Goal: Task Accomplishment & Management: Complete application form

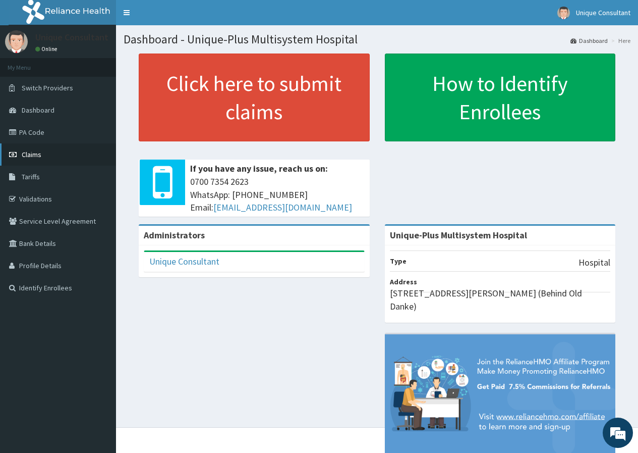
click at [39, 153] on span "Claims" at bounding box center [32, 154] width 20 height 9
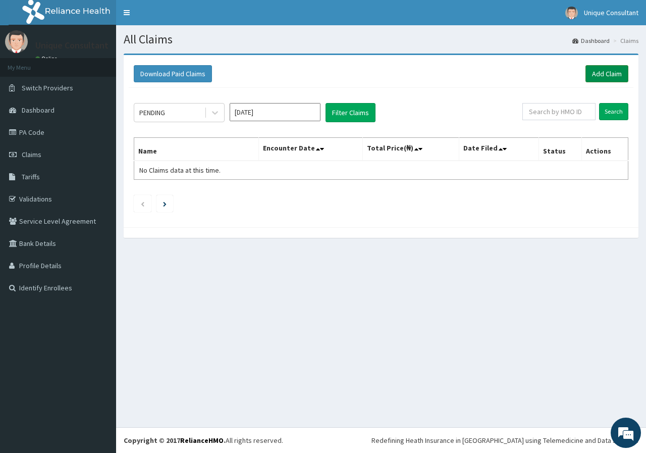
click at [602, 70] on link "Add Claim" at bounding box center [606, 73] width 43 height 17
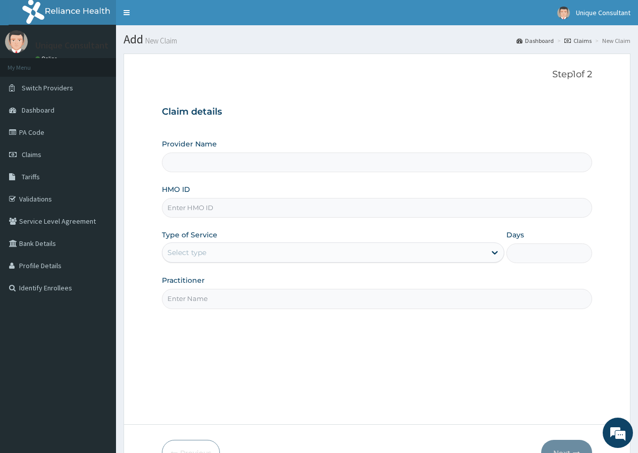
click at [201, 205] on input "HMO ID" at bounding box center [377, 208] width 430 height 20
type input "Unique-Plus Multisystem Hospital"
type input "èki/10094/b"
drag, startPoint x: 226, startPoint y: 241, endPoint x: 226, endPoint y: 251, distance: 10.1
click at [226, 242] on div "Type of Service Select type" at bounding box center [333, 246] width 343 height 33
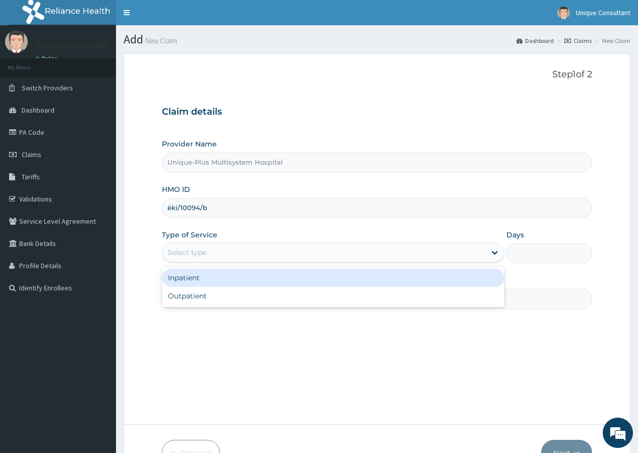
click at [226, 257] on div "Select type" at bounding box center [323, 252] width 323 height 16
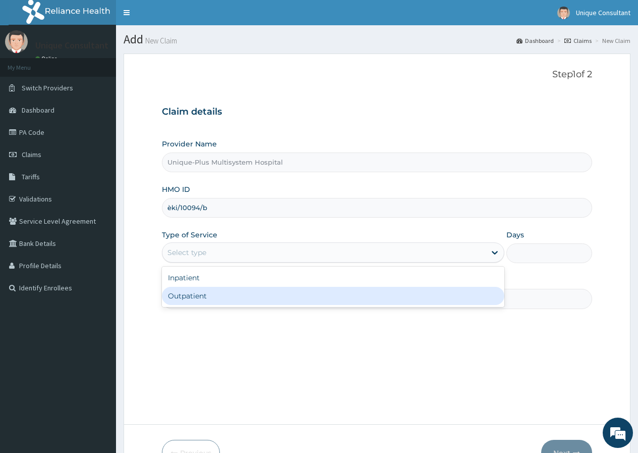
click at [226, 292] on div "Outpatient" at bounding box center [333, 296] width 343 height 18
type input "1"
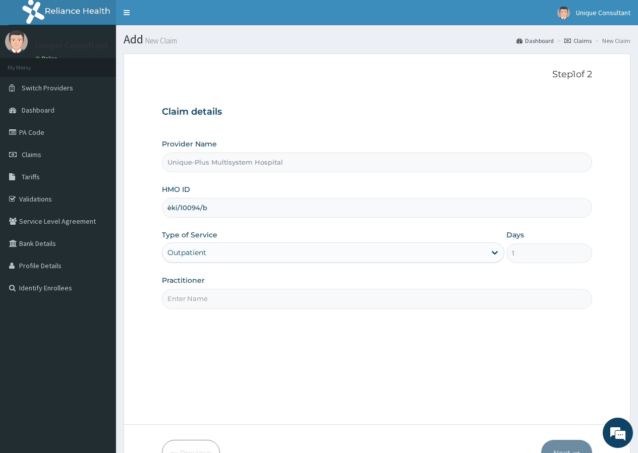
click at [226, 292] on input "Practitioner" at bounding box center [377, 299] width 430 height 20
type input "Dr. Ariyo"
click at [559, 442] on button "Next" at bounding box center [566, 453] width 51 height 26
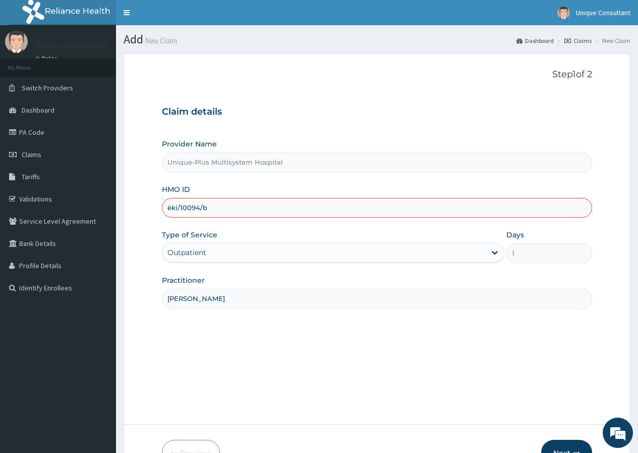
click at [170, 209] on input "èki/10094/b" at bounding box center [377, 208] width 430 height 20
type input "eki/10094/b"
click at [557, 447] on button "Next" at bounding box center [566, 453] width 51 height 26
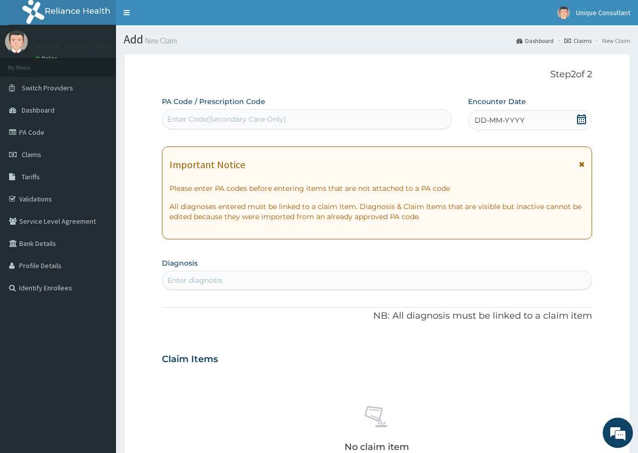
click at [506, 120] on span "DD-MM-YYYY" at bounding box center [500, 120] width 50 height 10
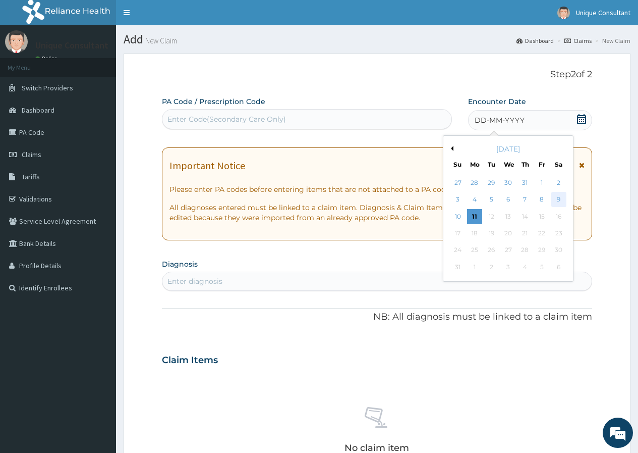
click at [562, 204] on div "9" at bounding box center [558, 199] width 15 height 15
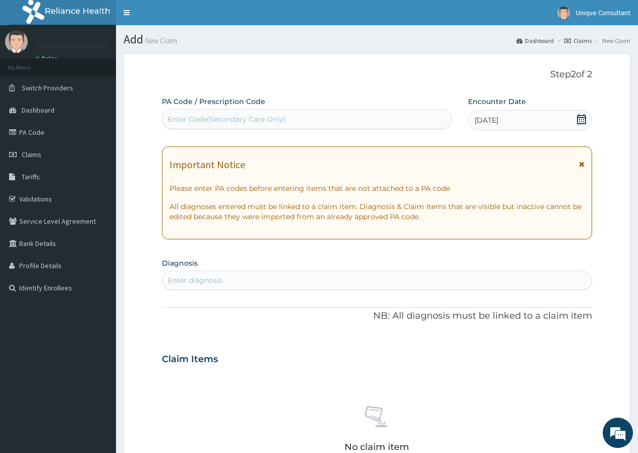
click at [210, 276] on div "Enter diagnosis" at bounding box center [195, 280] width 55 height 10
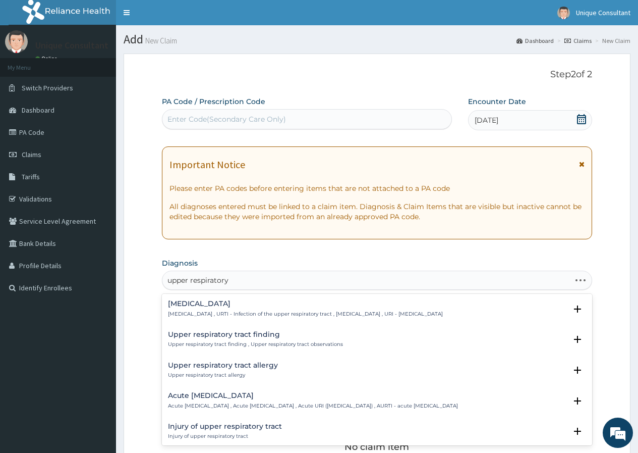
type input "upper respiratory"
click at [211, 306] on h4 "Upper respiratory infection" at bounding box center [305, 304] width 275 height 8
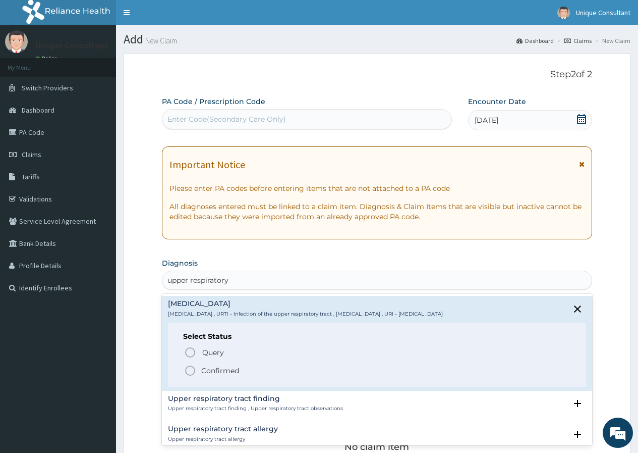
click at [211, 370] on p "Confirmed" at bounding box center [220, 370] width 38 height 10
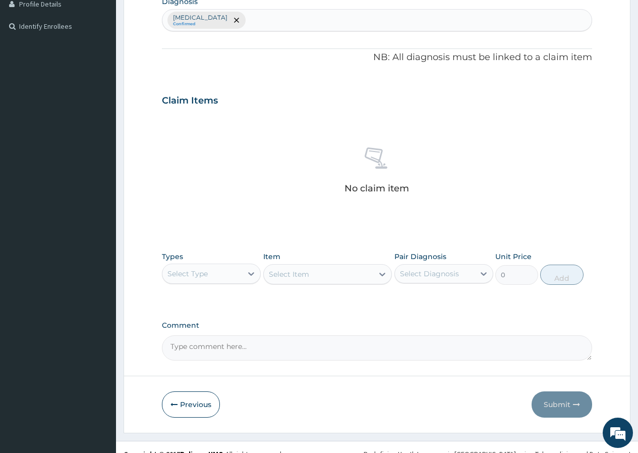
scroll to position [275, 0]
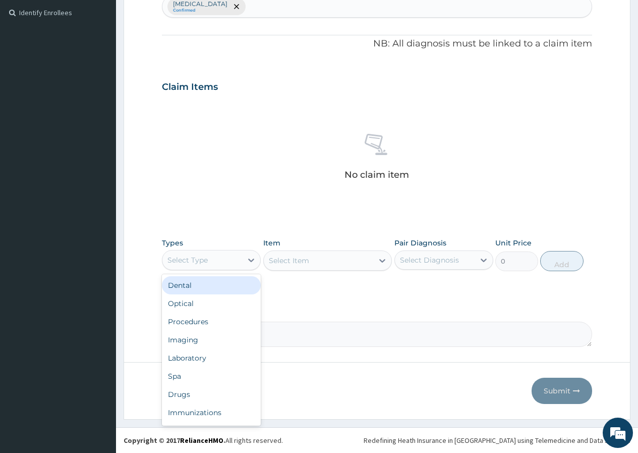
drag, startPoint x: 216, startPoint y: 263, endPoint x: 219, endPoint y: 305, distance: 41.5
click at [219, 270] on div "Types option Dental focused, 1 of 10. 10 results available. Use Up and Down to …" at bounding box center [211, 254] width 99 height 33
drag, startPoint x: 216, startPoint y: 322, endPoint x: 246, endPoint y: 318, distance: 30.5
click at [216, 322] on div "Procedures" at bounding box center [211, 321] width 99 height 18
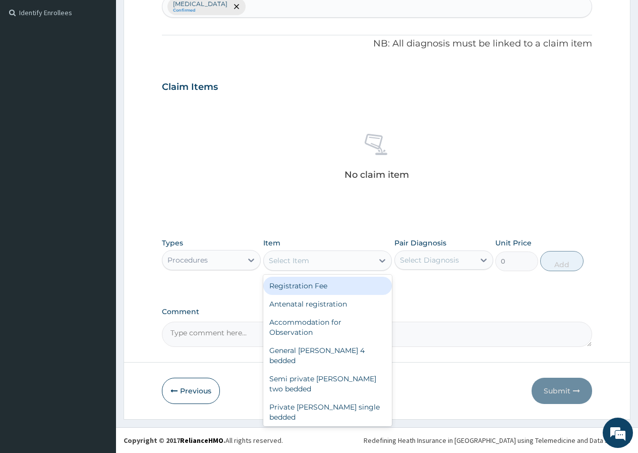
click at [334, 263] on div "Select Item" at bounding box center [319, 260] width 110 height 16
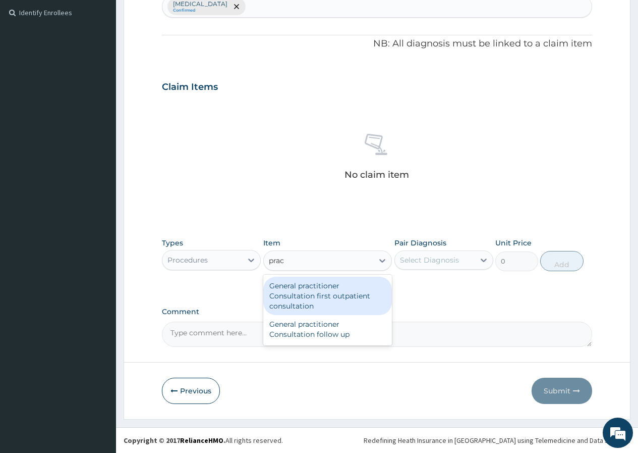
type input "pract"
click at [334, 289] on div "General practitioner Consultation first outpatient consultation" at bounding box center [327, 296] width 129 height 38
type input "3547.5"
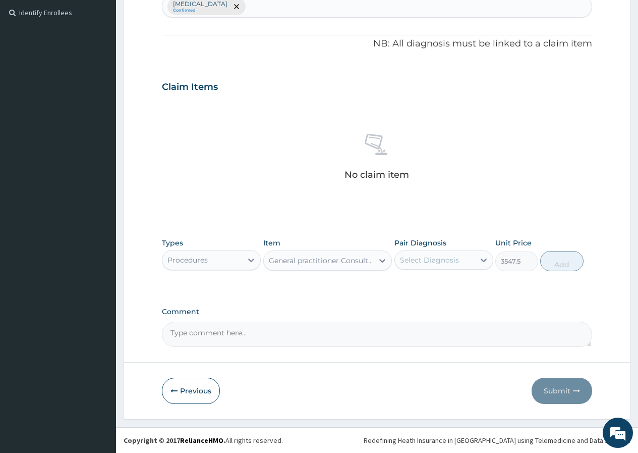
click at [419, 266] on div "Select Diagnosis" at bounding box center [435, 260] width 80 height 16
click at [421, 284] on label "Upper respiratory infection" at bounding box center [442, 285] width 63 height 10
checkbox input "true"
click at [547, 264] on button "Add" at bounding box center [561, 261] width 43 height 20
type input "0"
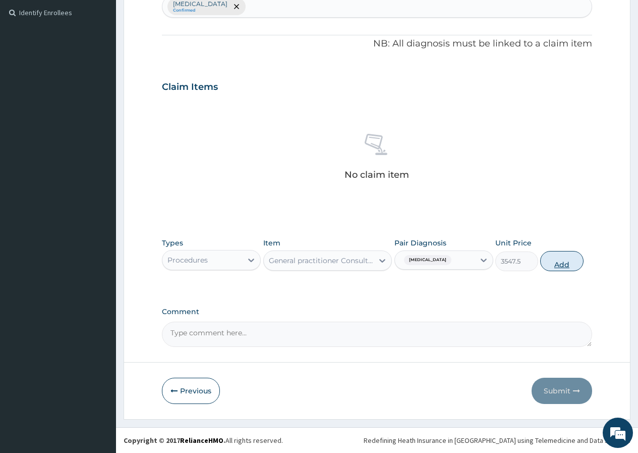
scroll to position [240, 0]
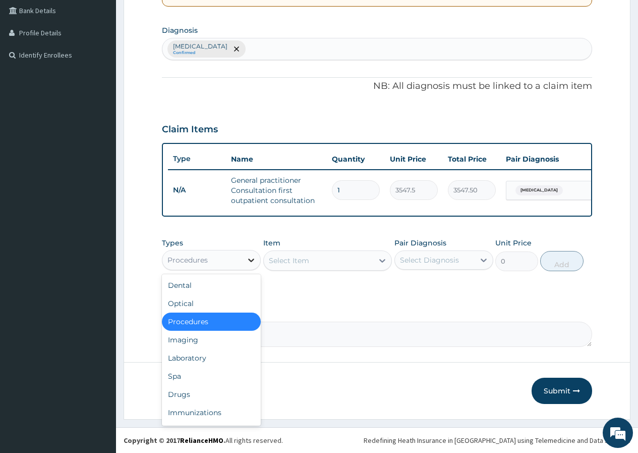
click at [250, 265] on div at bounding box center [251, 260] width 18 height 18
click at [185, 398] on div "Drugs" at bounding box center [211, 394] width 99 height 18
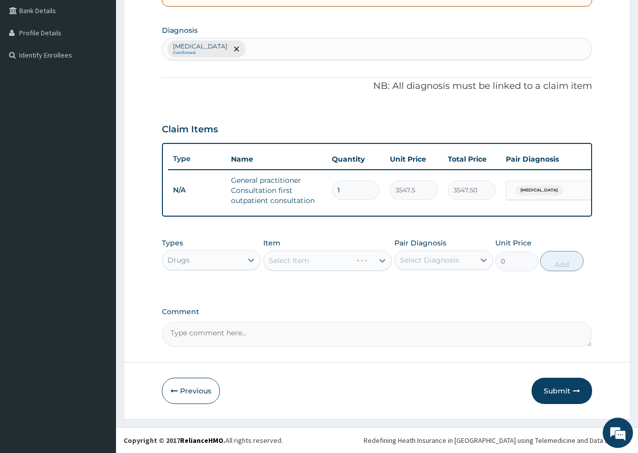
click at [337, 264] on div "Select Item" at bounding box center [327, 260] width 129 height 20
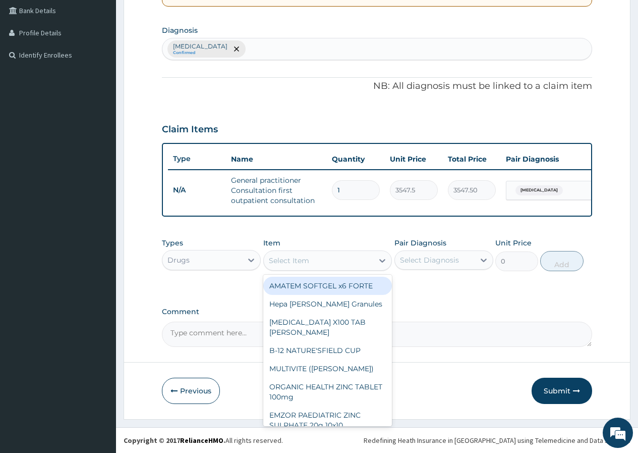
click at [337, 264] on div "Select Item" at bounding box center [319, 260] width 110 height 16
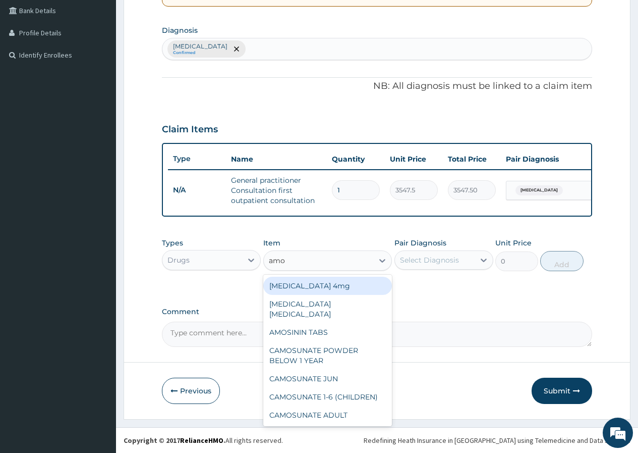
type input "amox"
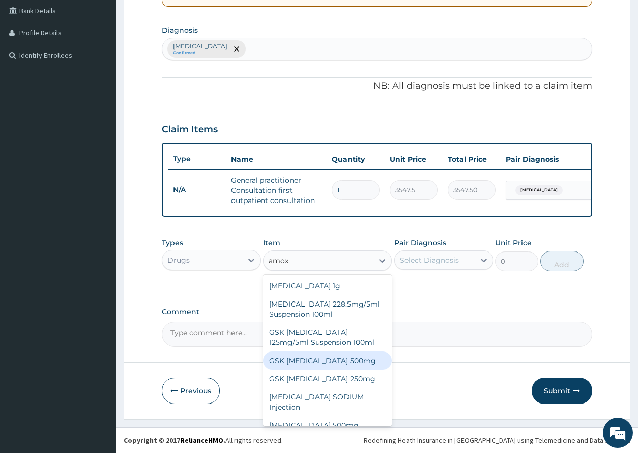
click at [356, 355] on div "GSK AMOXIL 500mg" at bounding box center [327, 360] width 129 height 18
type input "150"
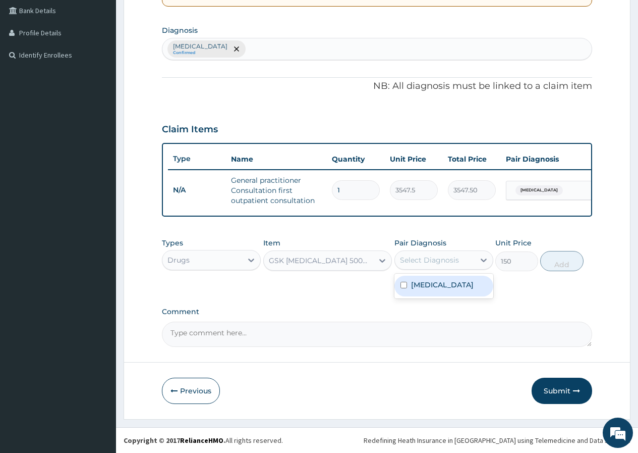
click at [424, 264] on div "Select Diagnosis" at bounding box center [429, 260] width 59 height 10
click at [428, 290] on label "[MEDICAL_DATA]" at bounding box center [442, 285] width 63 height 10
checkbox input "true"
click at [562, 264] on button "Add" at bounding box center [561, 261] width 43 height 20
type input "0"
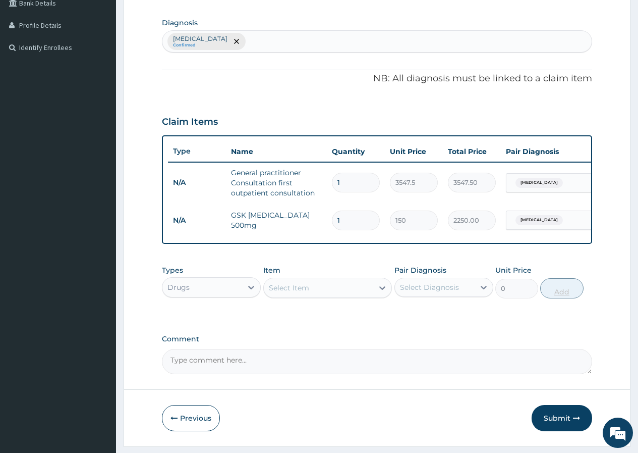
type input "15"
type input "2250.00"
type input "15"
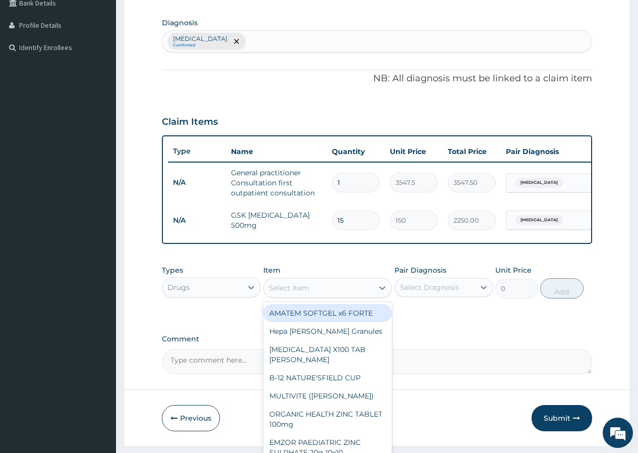
click at [357, 295] on div "Select Item" at bounding box center [319, 288] width 110 height 16
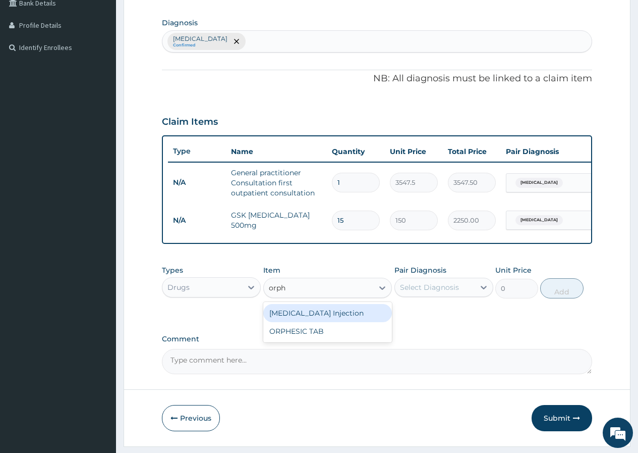
type input "orphe"
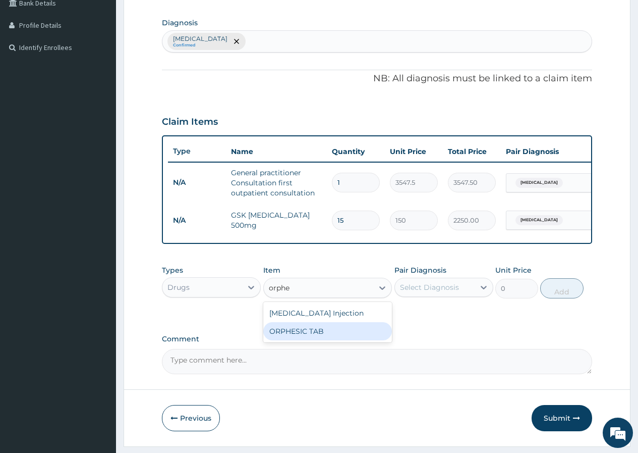
click at [360, 337] on div "ORPHESIC TAB" at bounding box center [327, 331] width 129 height 18
type input "106.425"
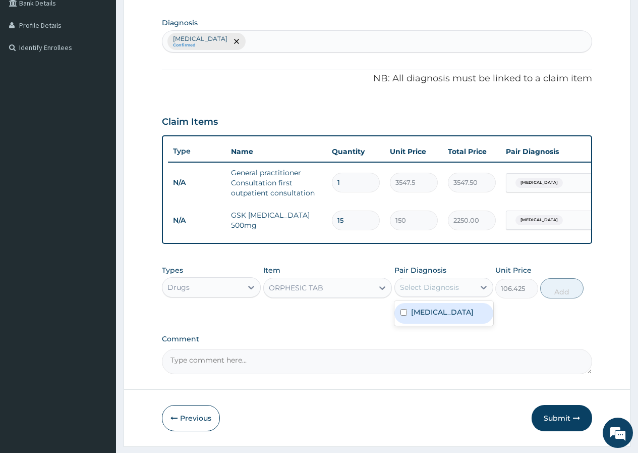
drag, startPoint x: 453, startPoint y: 292, endPoint x: 453, endPoint y: 308, distance: 16.7
click at [453, 292] on div "Select Diagnosis" at bounding box center [429, 287] width 59 height 10
click at [454, 316] on label "Upper respiratory infection" at bounding box center [442, 312] width 63 height 10
checkbox input "true"
click at [568, 298] on button "Add" at bounding box center [561, 288] width 43 height 20
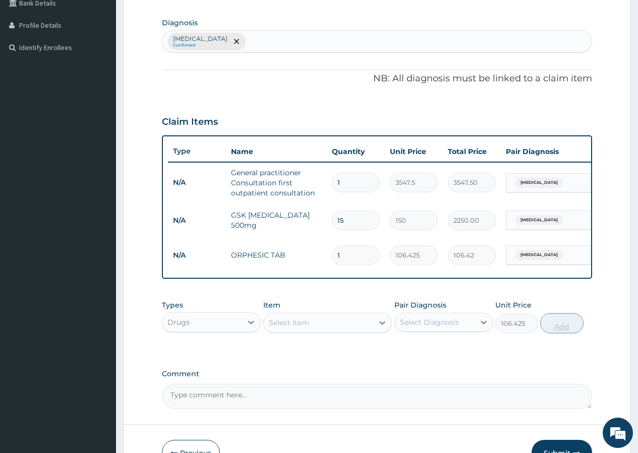
type input "0"
type input "10"
type input "1064.25"
type input "10"
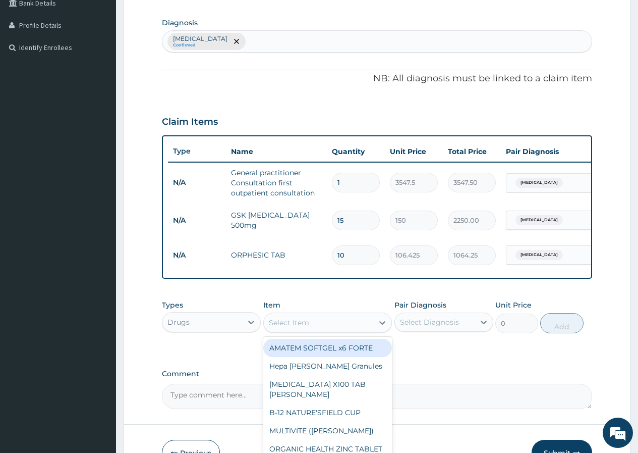
click at [298, 328] on div "Select Item" at bounding box center [289, 322] width 40 height 10
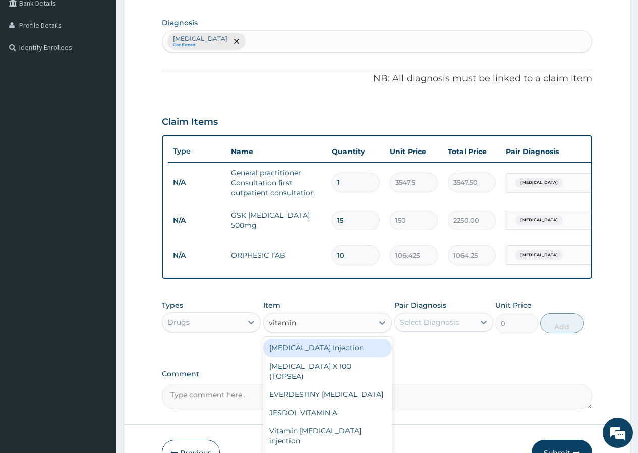
type input "vitamin c"
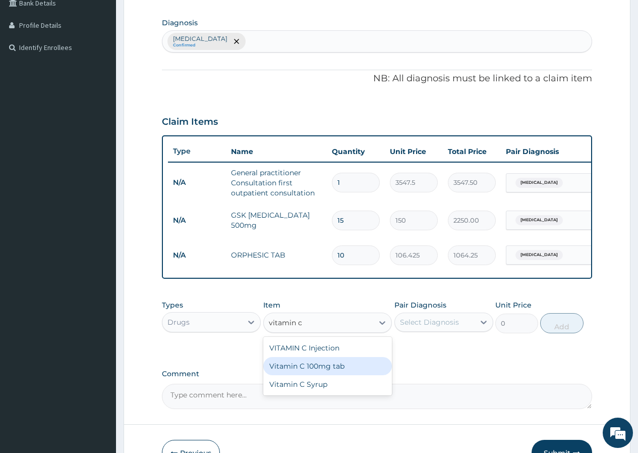
click at [312, 368] on div "Vitamin C 100mg tab" at bounding box center [327, 366] width 129 height 18
type input "30"
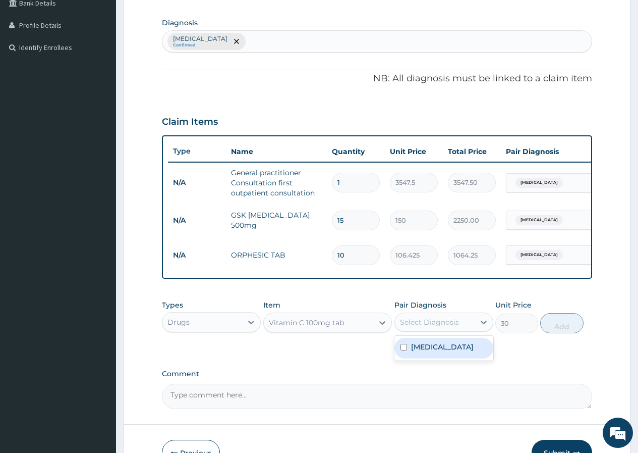
drag, startPoint x: 432, startPoint y: 331, endPoint x: 436, endPoint y: 349, distance: 19.1
click at [432, 327] on div "Select Diagnosis" at bounding box center [429, 322] width 59 height 10
click at [443, 352] on label "Upper respiratory infection" at bounding box center [442, 347] width 63 height 10
checkbox input "true"
click at [554, 331] on button "Add" at bounding box center [561, 323] width 43 height 20
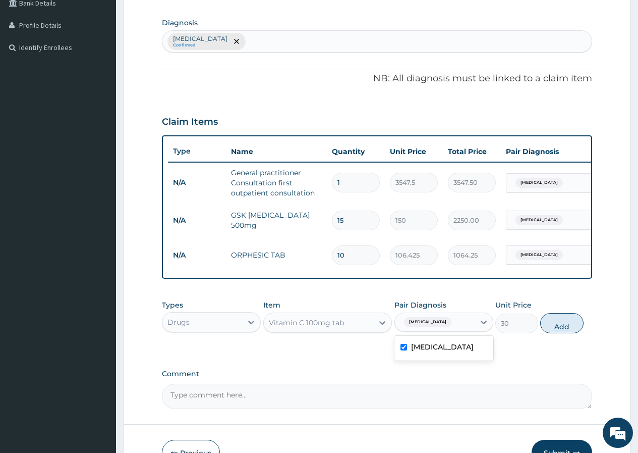
type input "0"
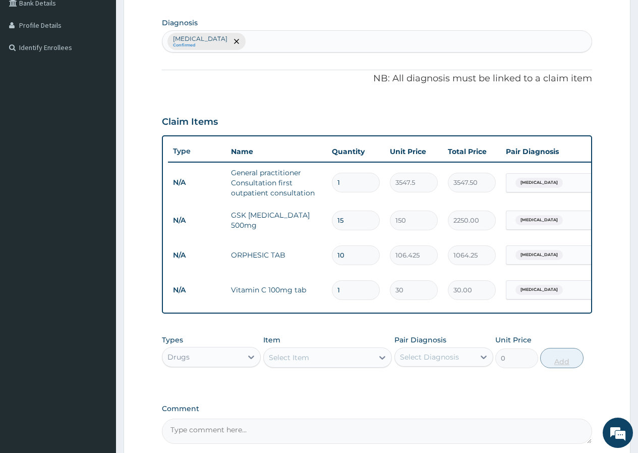
type input "0.00"
type input "4"
type input "120.00"
type input "42"
type input "1260.00"
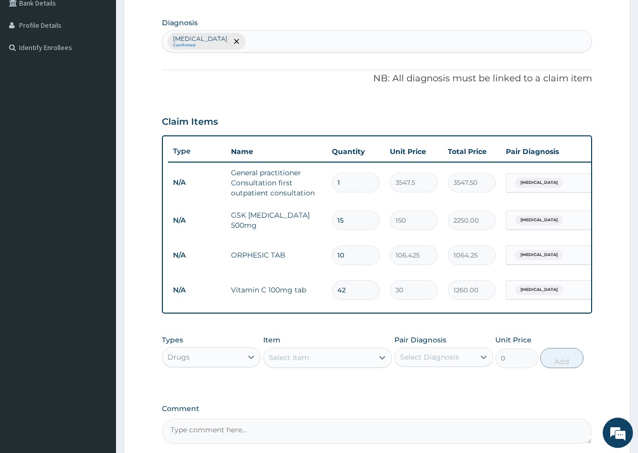
scroll to position [345, 0]
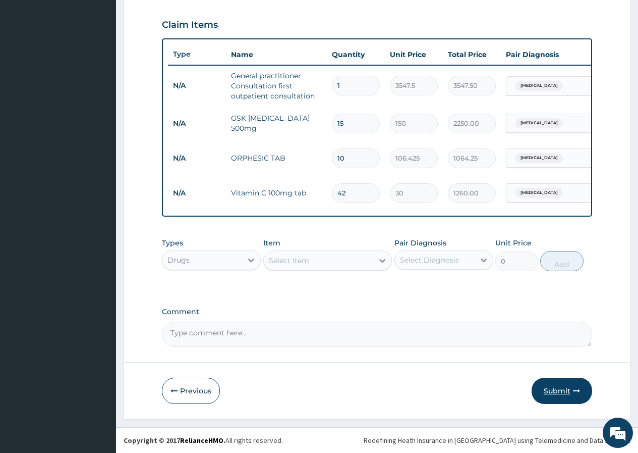
type input "42"
click at [553, 382] on button "Submit" at bounding box center [562, 390] width 61 height 26
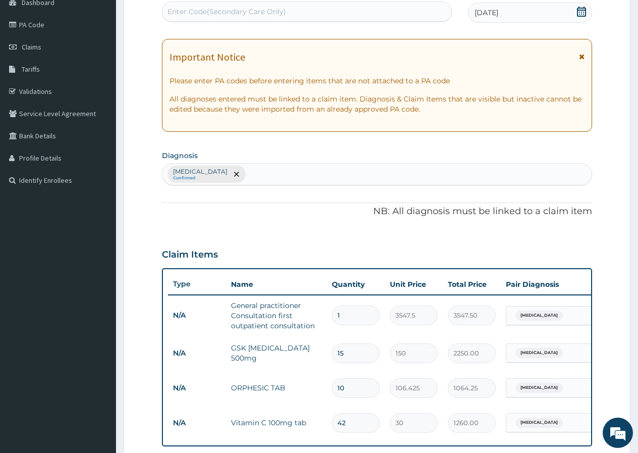
scroll to position [86, 0]
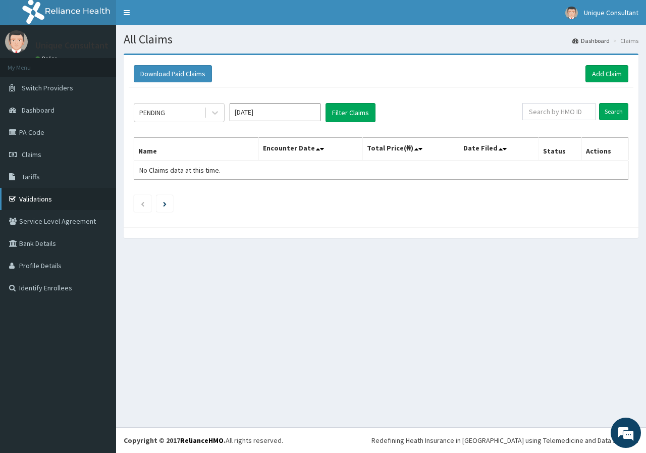
click at [42, 195] on link "Validations" at bounding box center [58, 199] width 116 height 22
click at [617, 71] on link "Add Claim" at bounding box center [606, 73] width 43 height 17
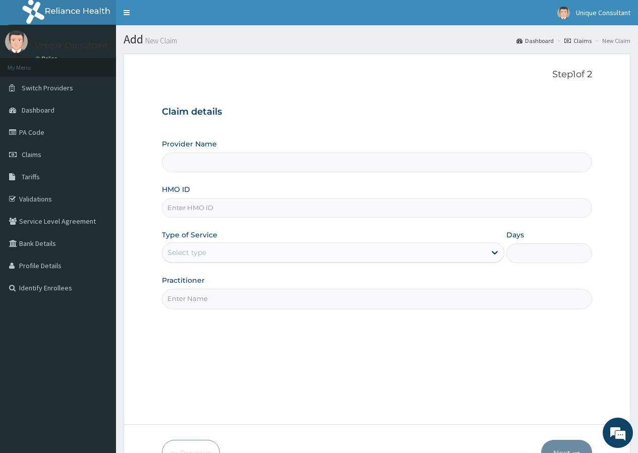
type input "Unique-Plus Multisystem Hospital"
click at [239, 203] on input "HMO ID" at bounding box center [377, 208] width 430 height 20
type input "eki/10052/a"
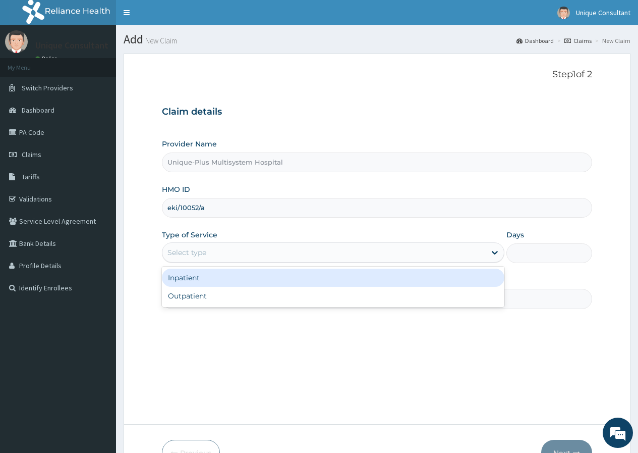
click at [242, 256] on div "Select type" at bounding box center [323, 252] width 323 height 16
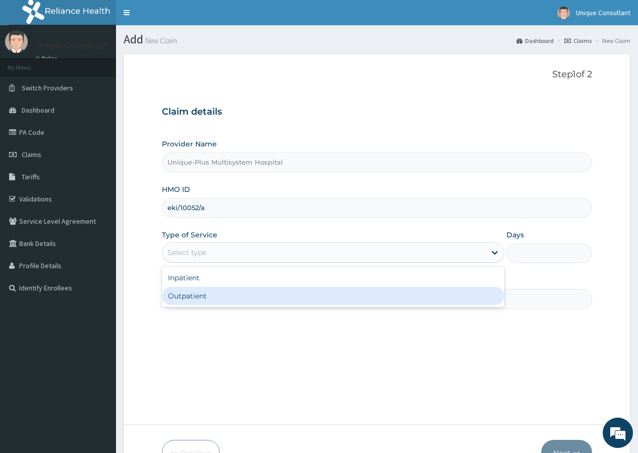
click at [212, 297] on div "Outpatient" at bounding box center [333, 296] width 343 height 18
type input "1"
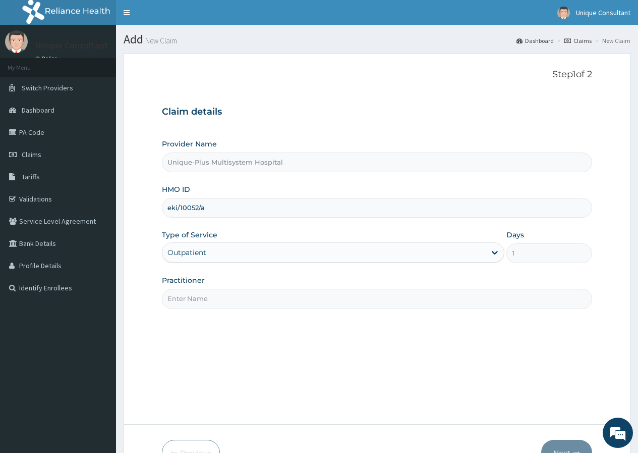
click at [212, 298] on input "Practitioner" at bounding box center [377, 299] width 430 height 20
type input "Dr. Omotunde"
click at [551, 442] on button "Next" at bounding box center [566, 453] width 51 height 26
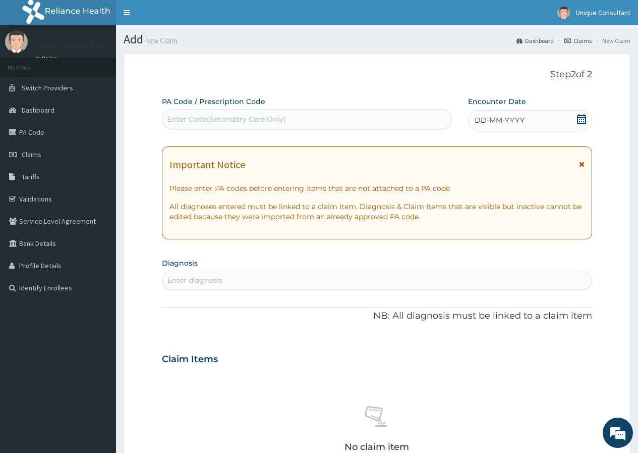
click at [496, 114] on div "DD-MM-YYYY" at bounding box center [530, 120] width 124 height 20
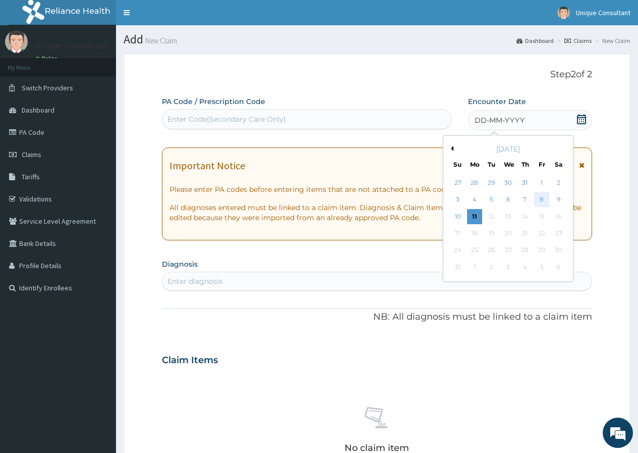
click at [540, 200] on div "8" at bounding box center [541, 199] width 15 height 15
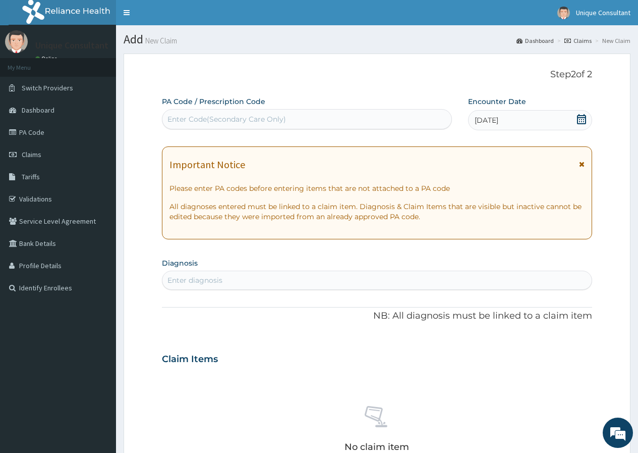
click at [293, 281] on div "Enter diagnosis" at bounding box center [376, 280] width 429 height 16
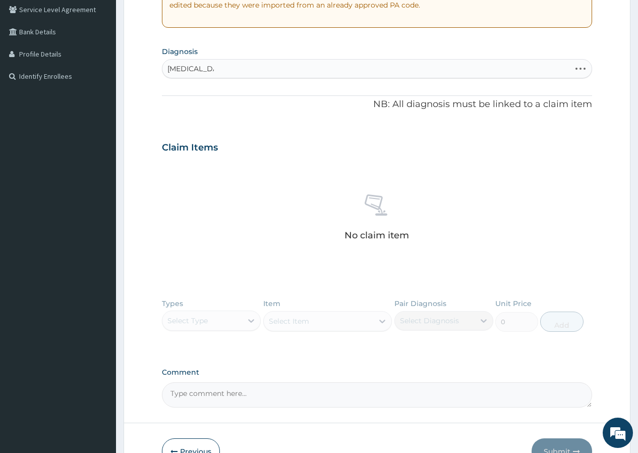
scroll to position [214, 0]
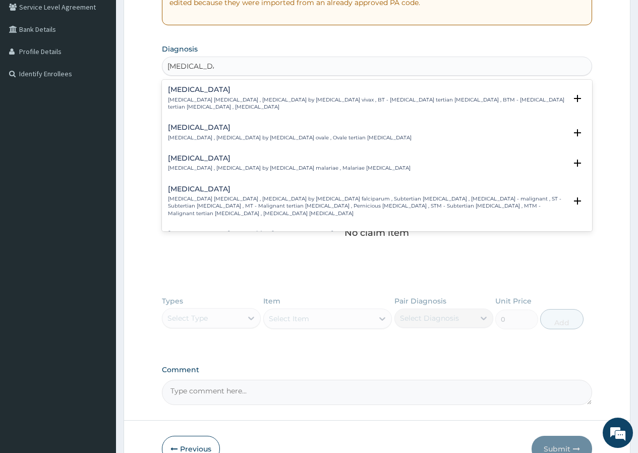
type input "plasmodium"
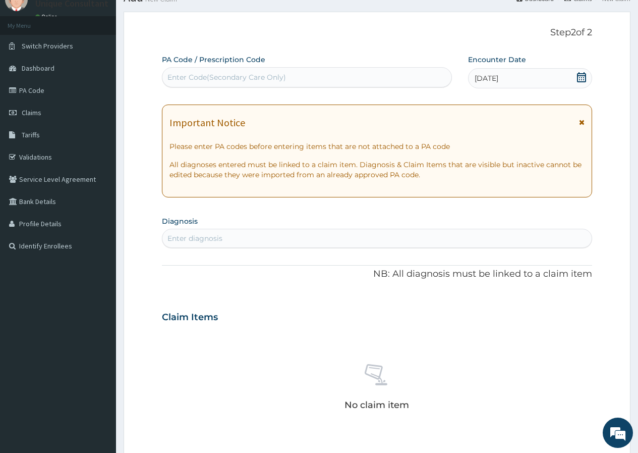
scroll to position [36, 0]
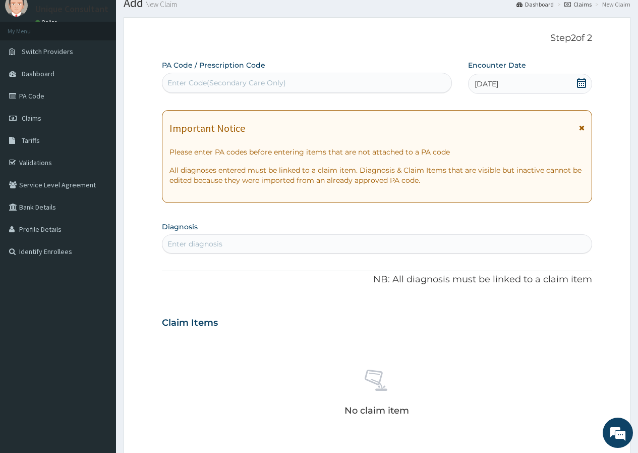
click at [229, 242] on div "Enter diagnosis" at bounding box center [376, 244] width 429 height 16
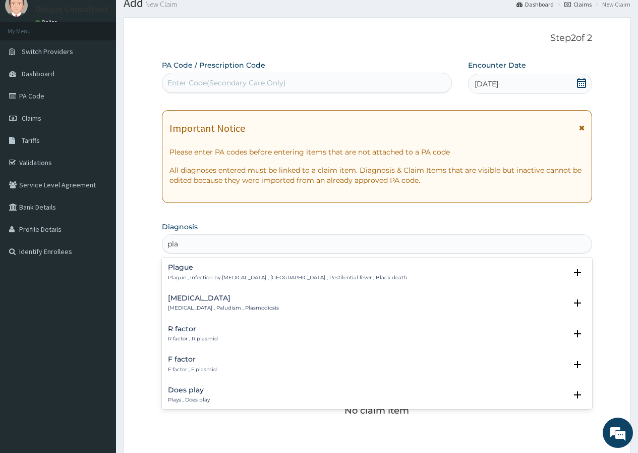
type input "pla"
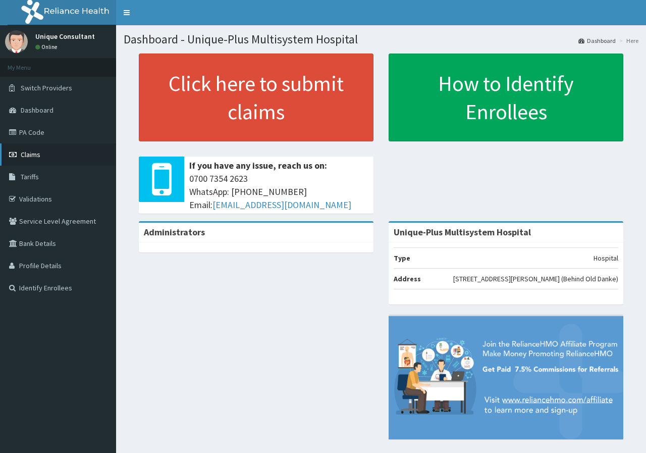
click at [21, 155] on span "Claims" at bounding box center [31, 154] width 20 height 9
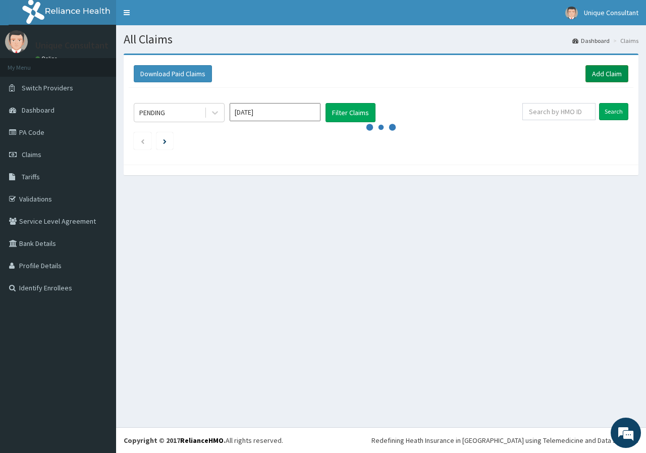
click at [609, 75] on link "Add Claim" at bounding box center [606, 73] width 43 height 17
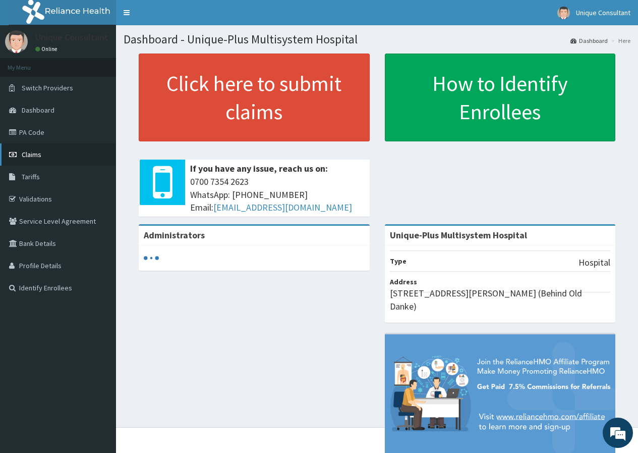
click at [34, 161] on link "Claims" at bounding box center [58, 154] width 116 height 22
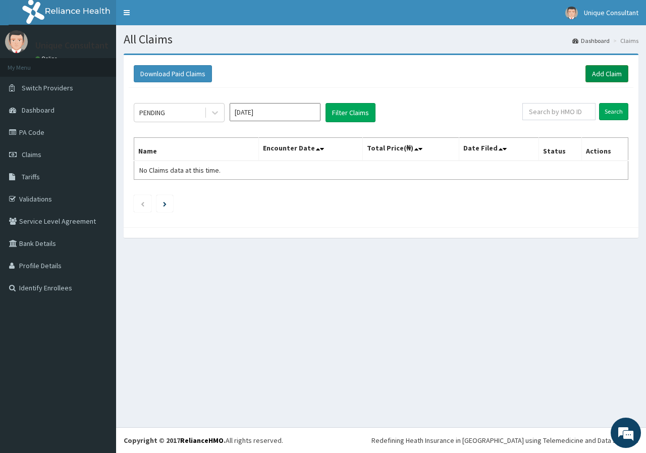
click at [608, 66] on link "Add Claim" at bounding box center [606, 73] width 43 height 17
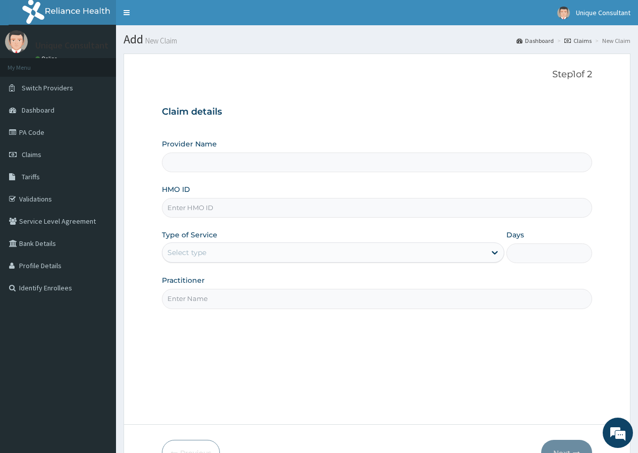
type input "Unique-Plus Multisystem Hospital"
click at [291, 211] on input "HMO ID" at bounding box center [377, 208] width 430 height 20
type input "eki/10052/a"
click at [235, 261] on div "Select type" at bounding box center [333, 252] width 343 height 20
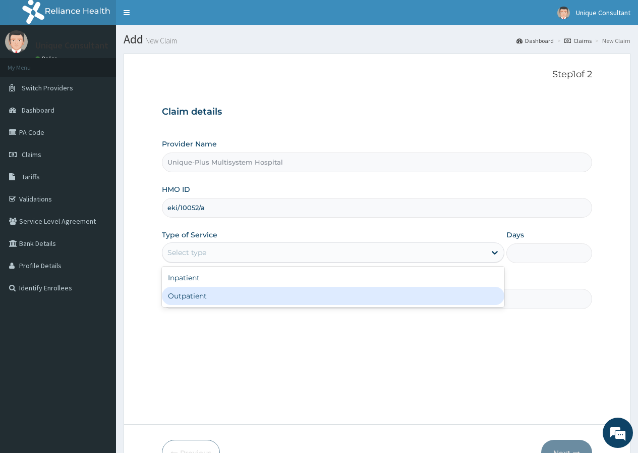
click at [239, 297] on div "Outpatient" at bounding box center [333, 296] width 343 height 18
type input "1"
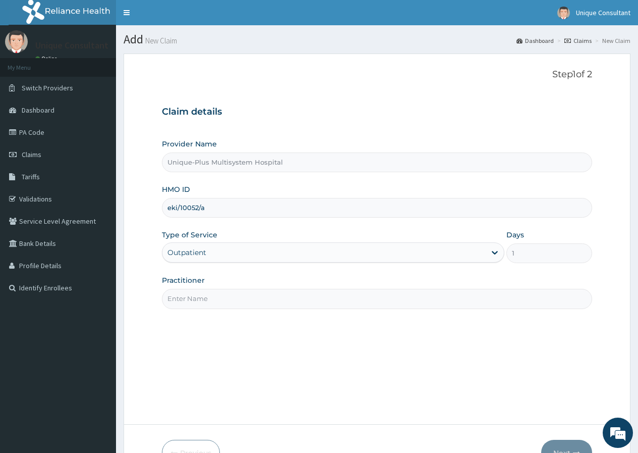
click at [239, 297] on input "Practitioner" at bounding box center [377, 299] width 430 height 20
type input "Dr. Omotunde"
click at [576, 441] on button "Next" at bounding box center [566, 453] width 51 height 26
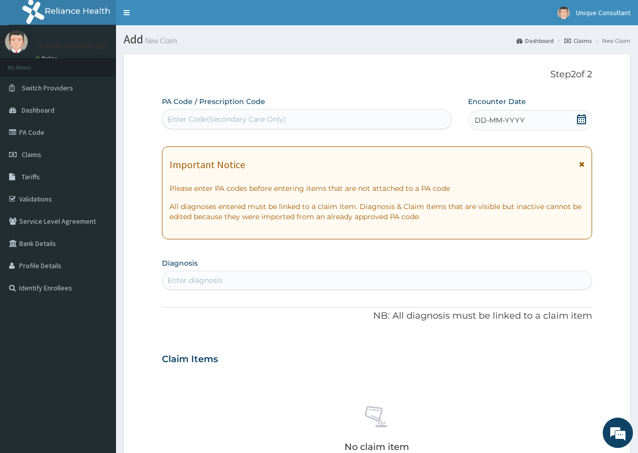
click at [553, 119] on div "DD-MM-YYYY" at bounding box center [530, 120] width 124 height 20
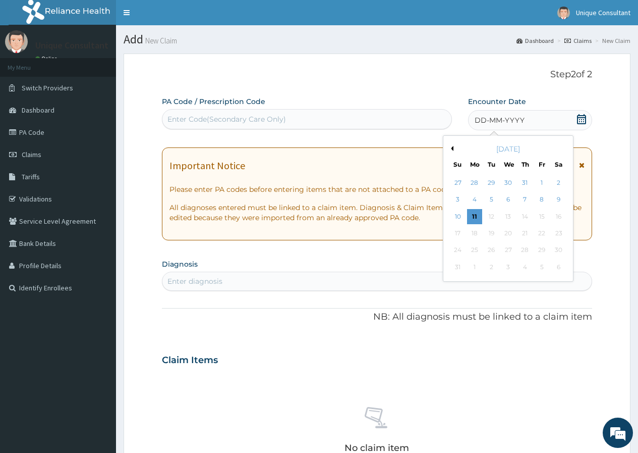
drag, startPoint x: 540, startPoint y: 199, endPoint x: 527, endPoint y: 214, distance: 20.1
click at [542, 199] on div "8" at bounding box center [541, 199] width 15 height 15
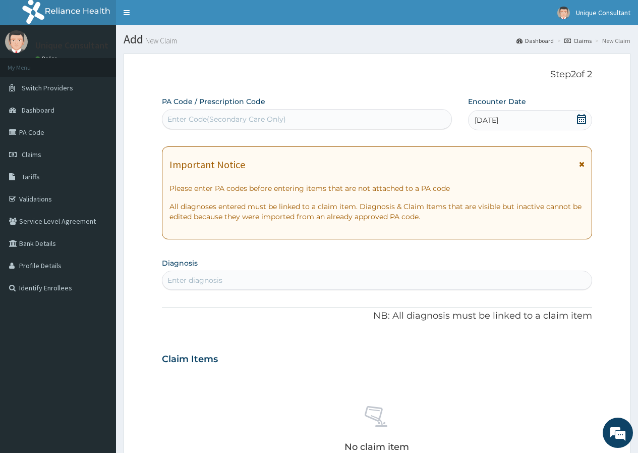
click at [315, 276] on div "Enter diagnosis" at bounding box center [376, 280] width 429 height 16
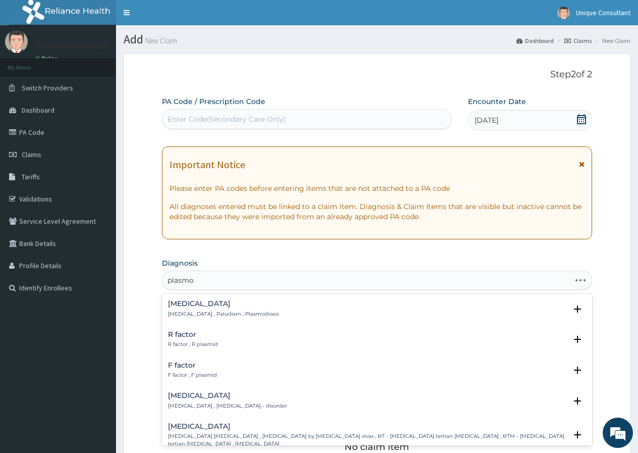
type input "plasmod"
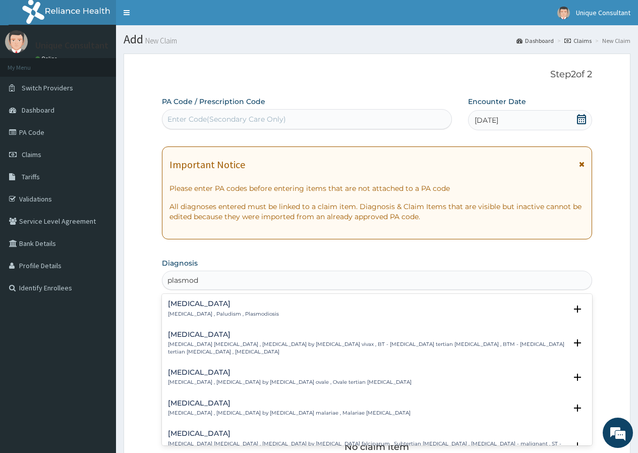
click at [198, 314] on p "Malaria , Paludism , Plasmodiosis" at bounding box center [223, 313] width 111 height 7
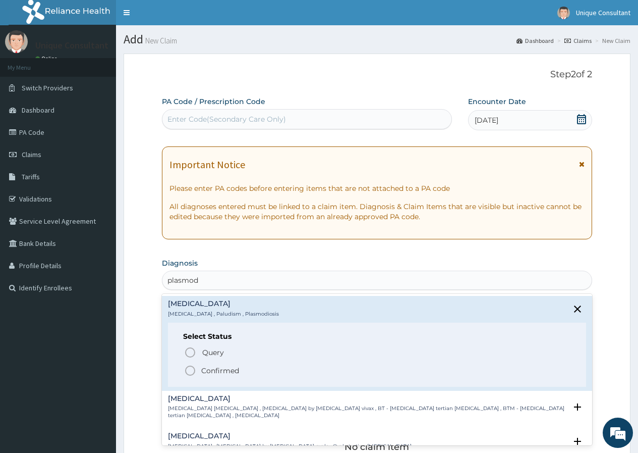
click at [203, 369] on p "Confirmed" at bounding box center [220, 370] width 38 height 10
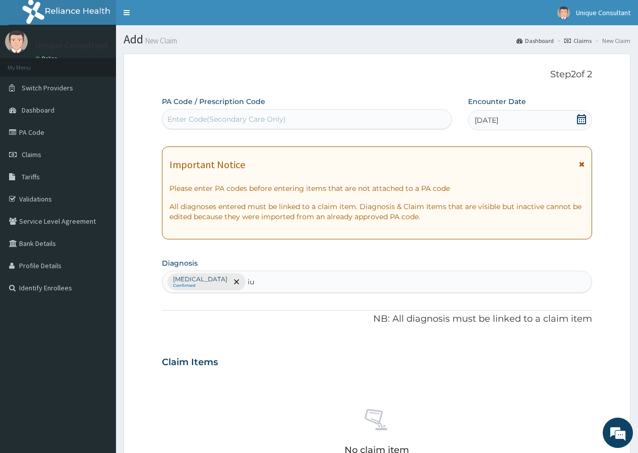
type input "i"
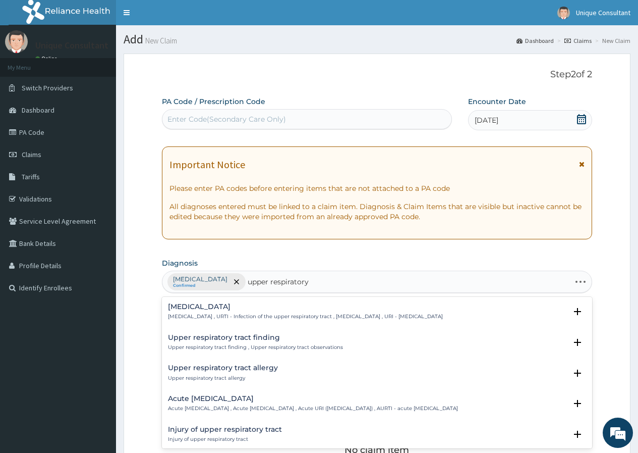
type input "upper respiratory"
click at [247, 304] on h4 "Upper respiratory infection" at bounding box center [305, 307] width 275 height 8
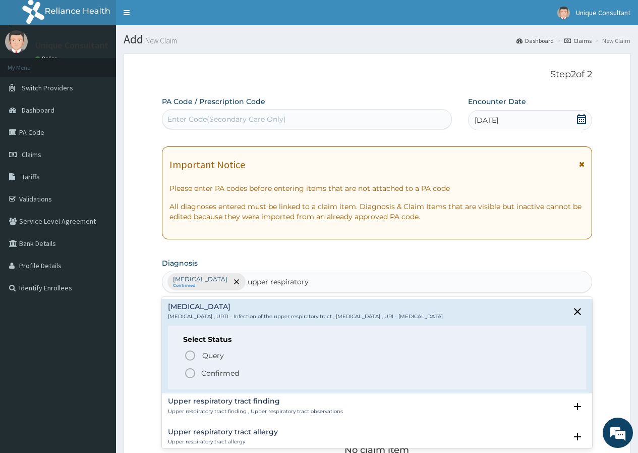
click at [227, 375] on p "Confirmed" at bounding box center [220, 373] width 38 height 10
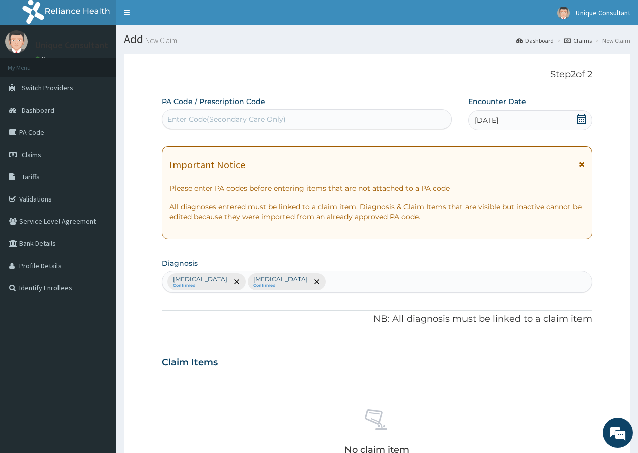
scroll to position [275, 0]
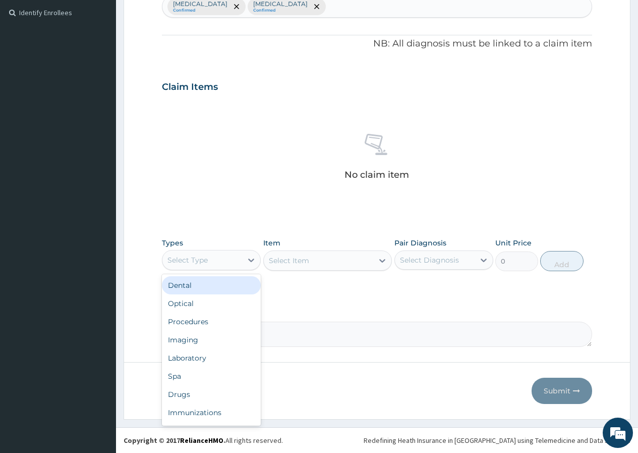
click at [196, 264] on div "Select Type" at bounding box center [188, 260] width 40 height 10
click at [200, 327] on div "Procedures" at bounding box center [211, 321] width 99 height 18
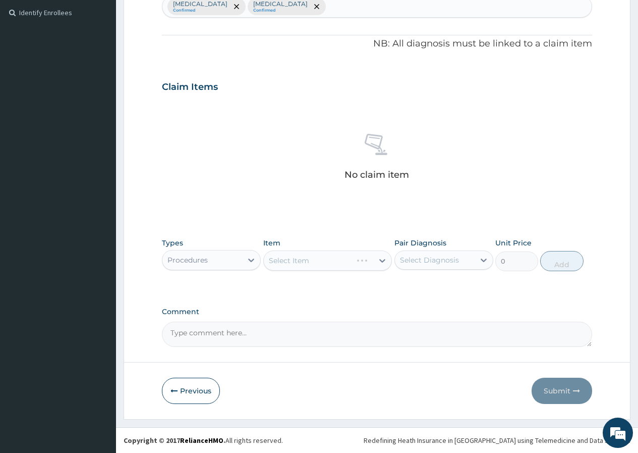
click at [324, 257] on div "Select Item" at bounding box center [327, 260] width 129 height 20
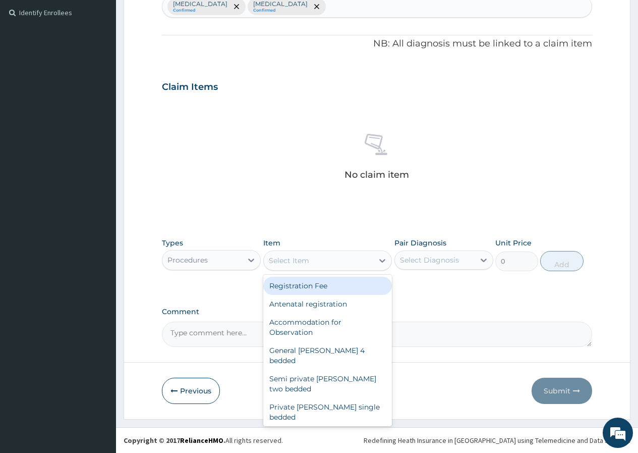
click at [334, 260] on div "Select Item" at bounding box center [319, 260] width 110 height 16
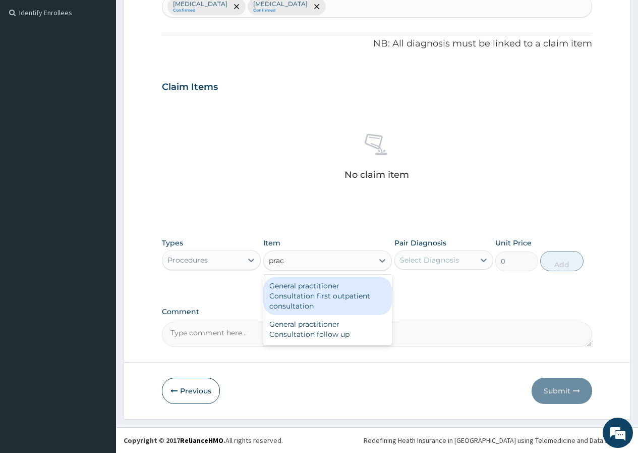
type input "pract"
click at [340, 292] on div "General practitioner Consultation first outpatient consultation" at bounding box center [327, 296] width 129 height 38
type input "3547.5"
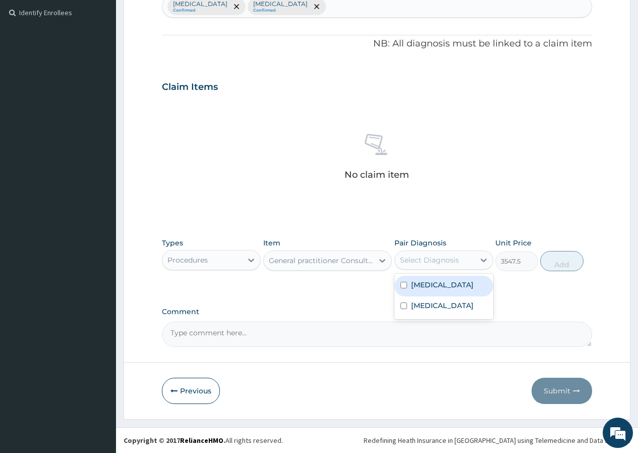
click at [419, 261] on div "Select Diagnosis" at bounding box center [429, 260] width 59 height 10
click at [437, 280] on label "Malaria" at bounding box center [442, 285] width 63 height 10
checkbox input "true"
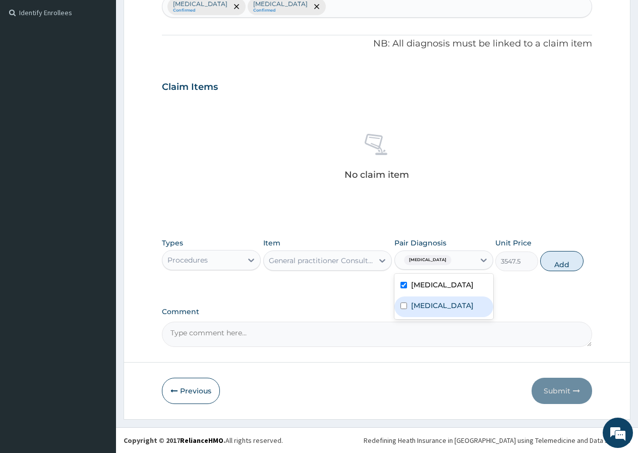
click at [442, 300] on label "Upper respiratory infection" at bounding box center [442, 305] width 63 height 10
checkbox input "true"
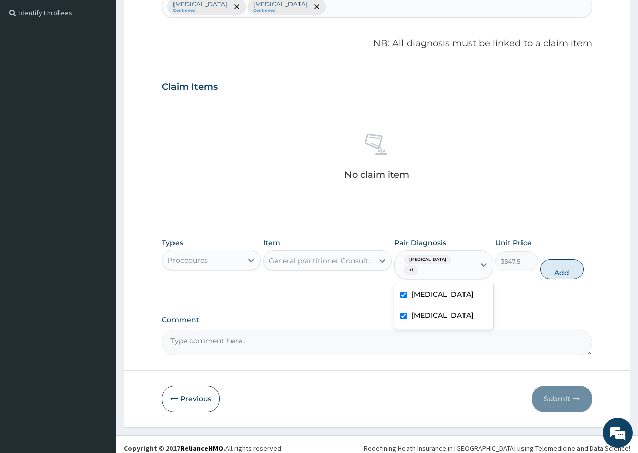
click at [565, 262] on button "Add" at bounding box center [561, 269] width 43 height 20
type input "0"
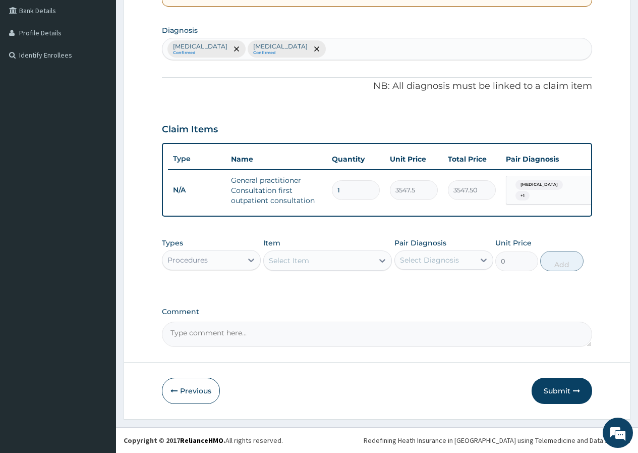
scroll to position [240, 0]
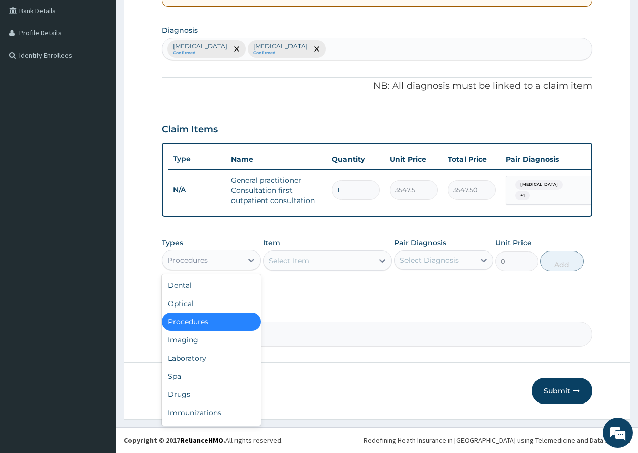
click at [195, 262] on div "Procedures" at bounding box center [188, 260] width 40 height 10
click at [202, 388] on div "Drugs" at bounding box center [211, 394] width 99 height 18
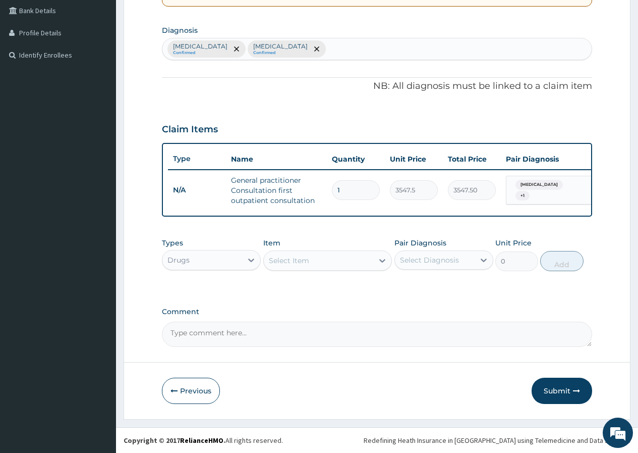
click at [366, 263] on div "Select Item" at bounding box center [327, 260] width 129 height 20
click at [366, 263] on div "Select Item" at bounding box center [319, 260] width 110 height 16
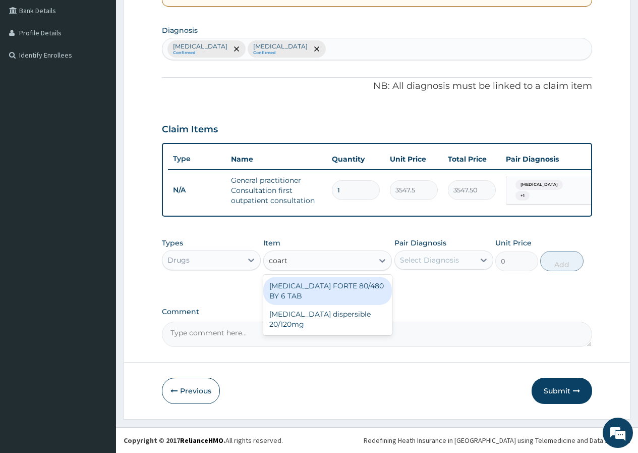
type input "coarte"
click at [372, 295] on div "COARTEM FORTE 80/480 BY 6 TAB" at bounding box center [327, 291] width 129 height 28
type input "449.35"
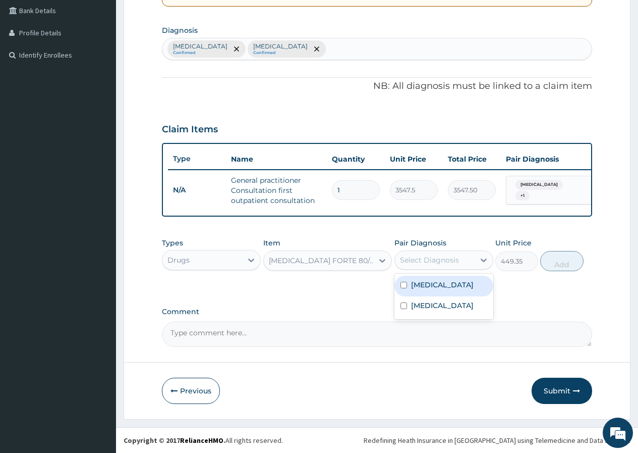
click at [408, 265] on div "Select Diagnosis" at bounding box center [435, 260] width 80 height 16
click at [420, 287] on label "Malaria" at bounding box center [442, 285] width 63 height 10
checkbox input "true"
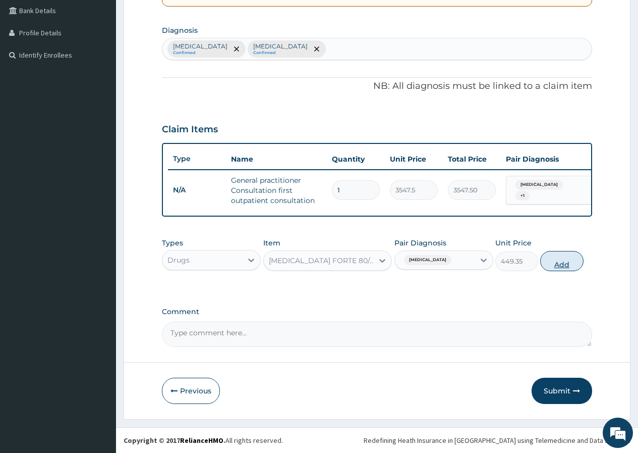
click at [572, 267] on button "Add" at bounding box center [561, 261] width 43 height 20
type input "0"
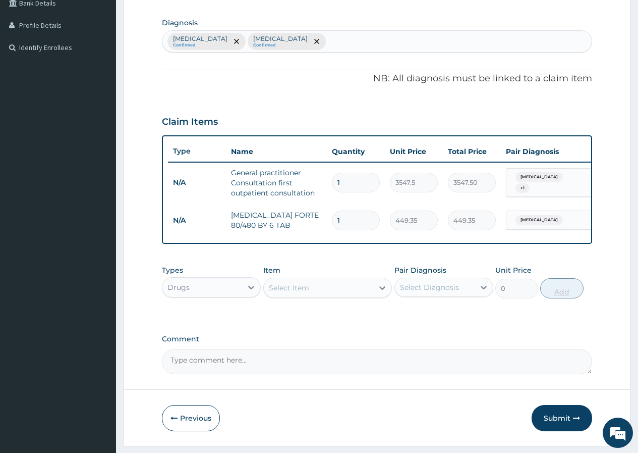
type input "2"
type input "898.70"
type input "3"
type input "1348.05"
type input "4"
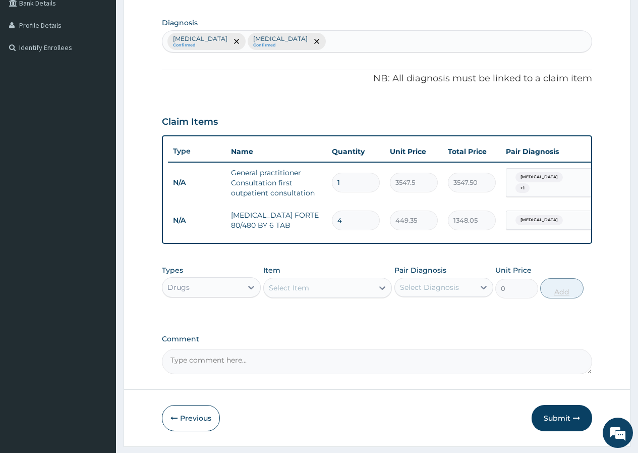
type input "1797.40"
type input "5"
type input "2246.75"
type input "6"
type input "2696.10"
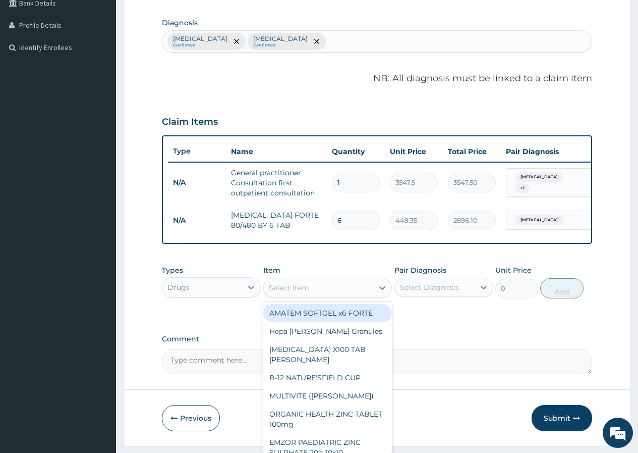
click at [297, 293] on div "Select Item" at bounding box center [289, 288] width 40 height 10
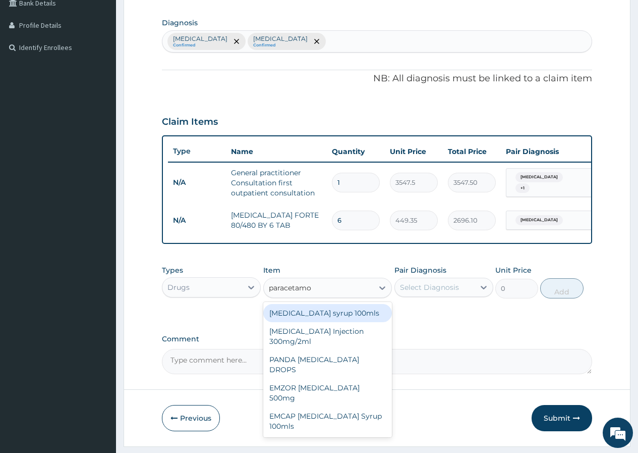
type input "paracetamol"
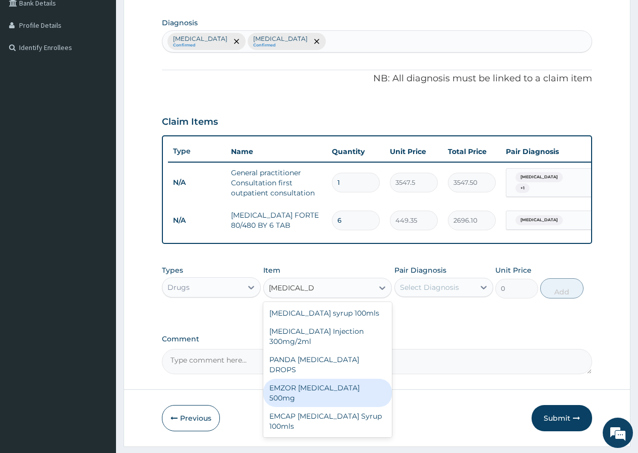
click at [303, 386] on div "EMZOR PARACETAMOL 500mg" at bounding box center [327, 392] width 129 height 28
type input "23.65"
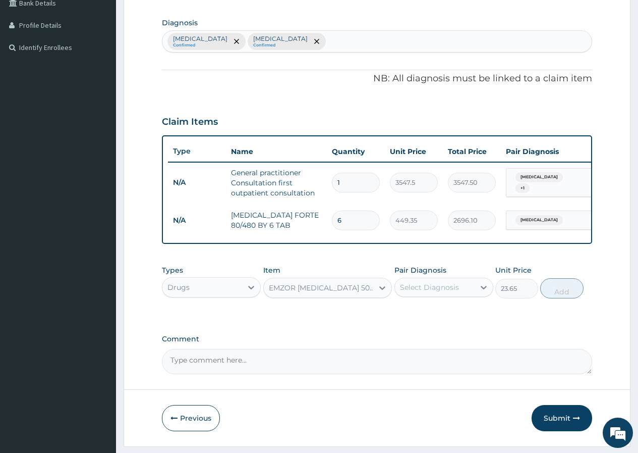
click at [420, 292] on div "Select Diagnosis" at bounding box center [429, 287] width 59 height 10
click at [438, 318] on div "Malaria" at bounding box center [444, 313] width 99 height 21
checkbox input "true"
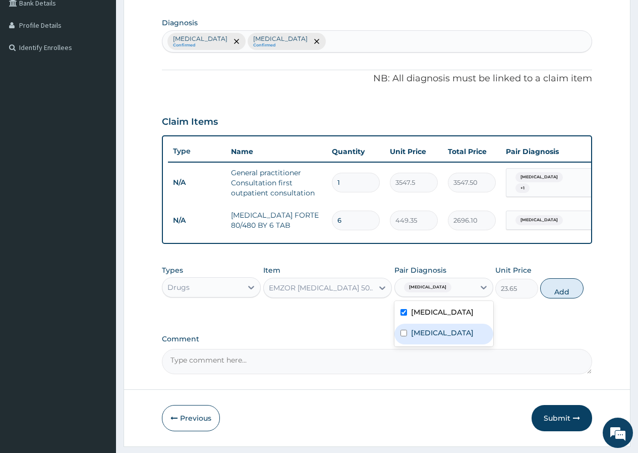
click at [447, 338] on label "Upper respiratory infection" at bounding box center [442, 333] width 63 height 10
checkbox input "true"
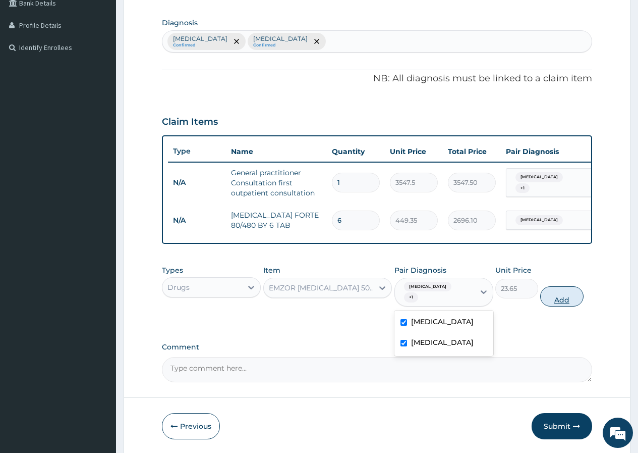
click at [550, 300] on button "Add" at bounding box center [561, 296] width 43 height 20
type input "0"
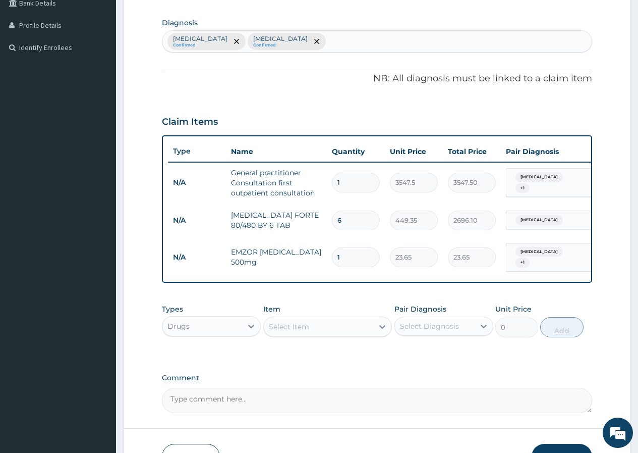
type input "18"
type input "425.70"
type input "18"
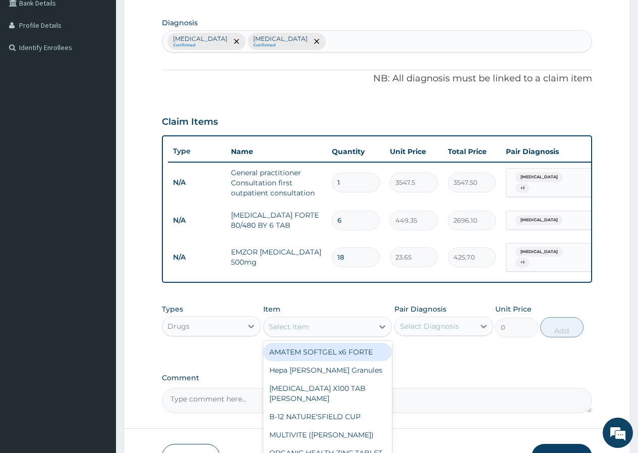
click at [338, 332] on div "Select Item" at bounding box center [319, 326] width 110 height 16
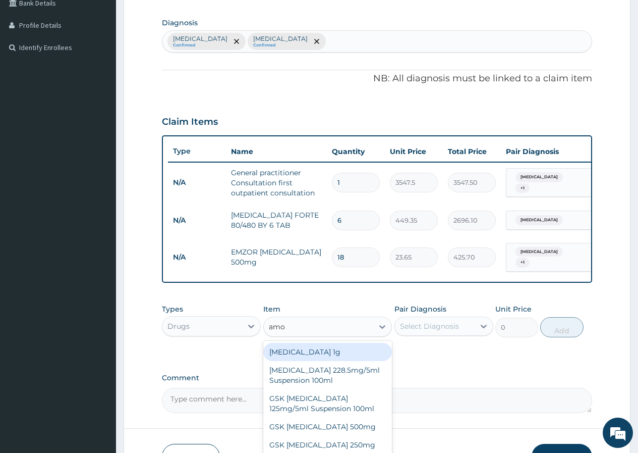
type input "amox"
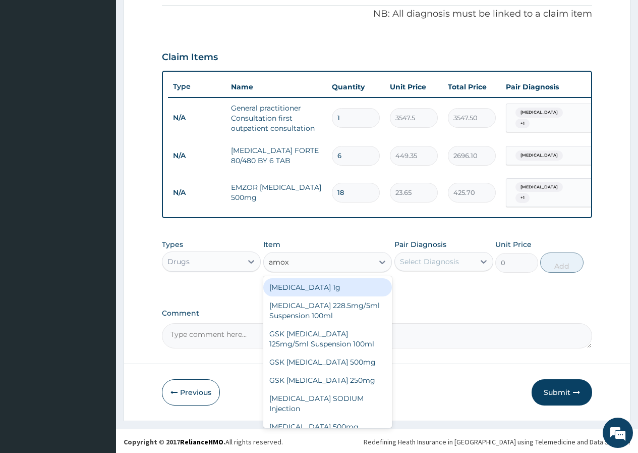
scroll to position [310, 0]
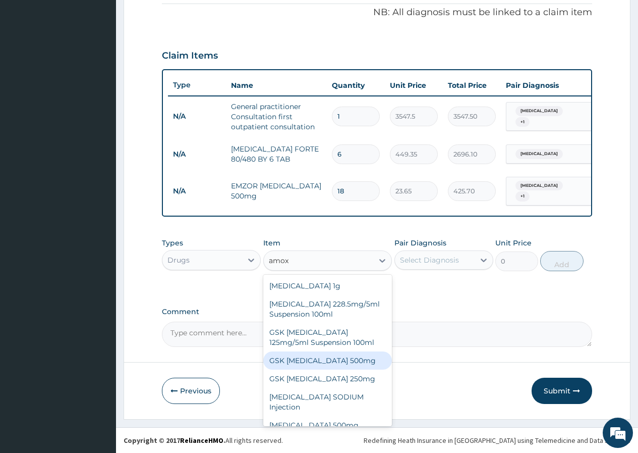
click at [314, 354] on div "GSK AMOXIL 500mg" at bounding box center [327, 360] width 129 height 18
type input "150"
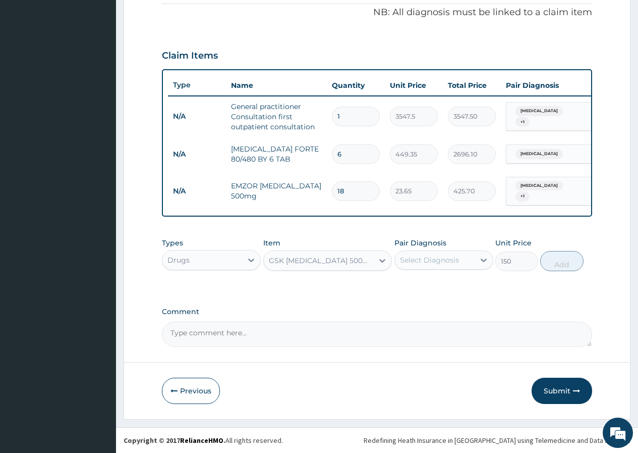
click at [416, 252] on div "Select Diagnosis" at bounding box center [435, 260] width 80 height 16
click at [420, 303] on label "Upper respiratory infection" at bounding box center [442, 305] width 63 height 10
checkbox input "true"
click at [567, 258] on button "Add" at bounding box center [561, 261] width 43 height 20
type input "0"
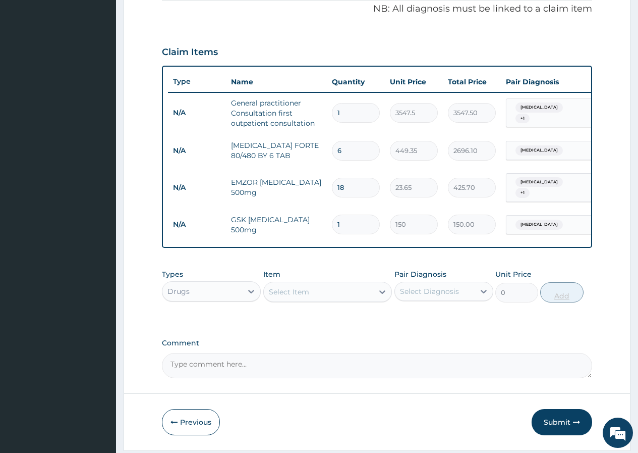
type input "15"
type input "2250.00"
type input "15"
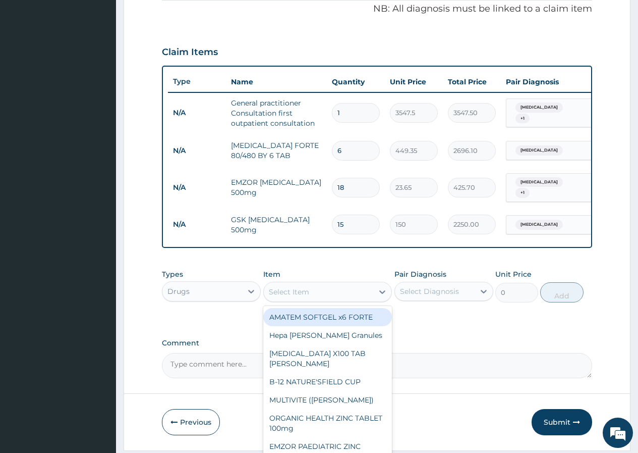
click at [353, 298] on div "Select Item" at bounding box center [319, 292] width 110 height 16
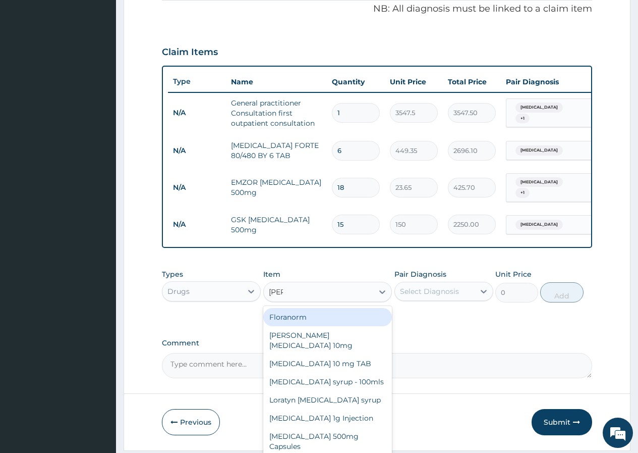
type input "lorat"
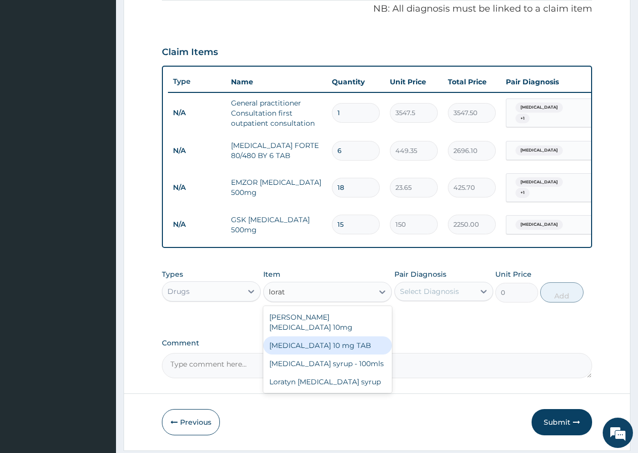
click at [336, 341] on div "LORATADINE 10 mg TAB" at bounding box center [327, 345] width 129 height 18
type input "120"
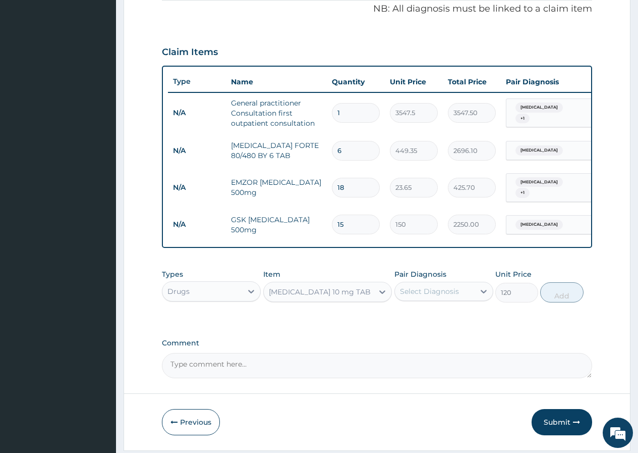
click at [442, 295] on div "Select Diagnosis" at bounding box center [429, 291] width 59 height 10
click at [448, 337] on label "Upper respiratory infection" at bounding box center [442, 337] width 63 height 10
checkbox input "true"
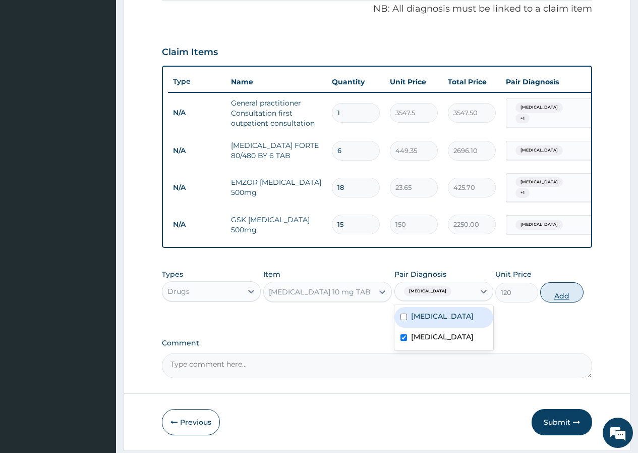
click at [566, 296] on button "Add" at bounding box center [561, 292] width 43 height 20
type input "0"
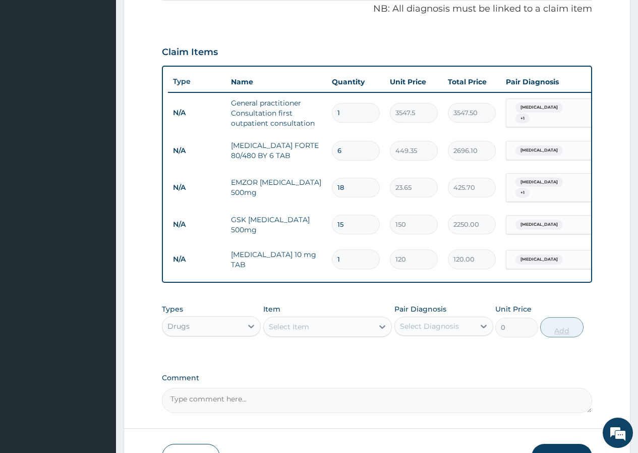
type input "2"
type input "240.00"
type input "3"
type input "360.00"
type input "4"
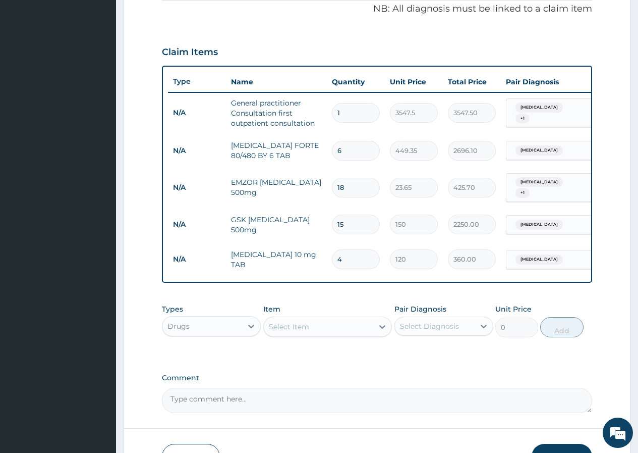
type input "480.00"
type input "5"
type input "600.00"
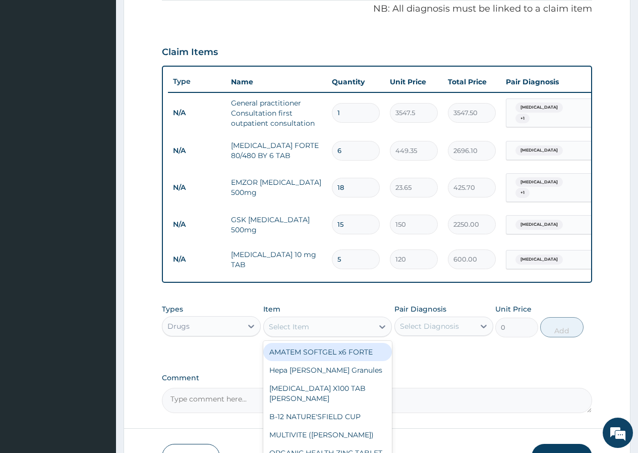
click at [347, 328] on div "Select Item" at bounding box center [319, 326] width 110 height 16
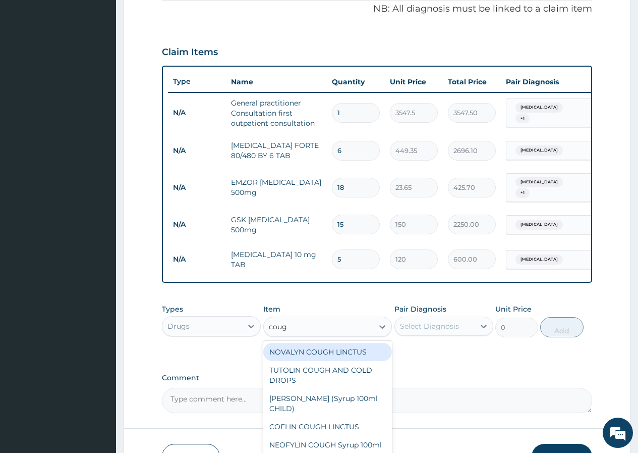
type input "cough"
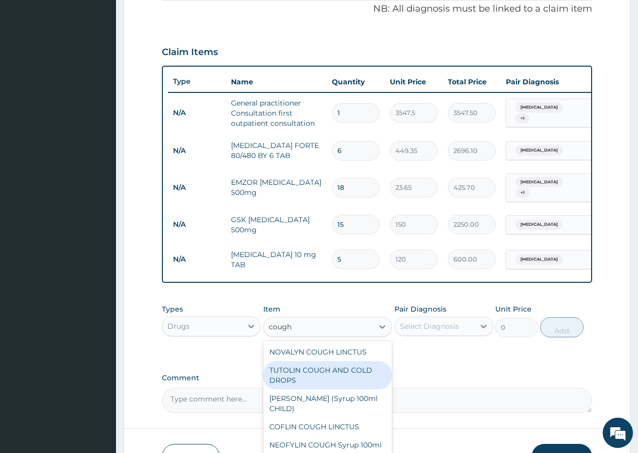
click at [303, 378] on div "TUTOLIN COUGH AND COLD DROPS" at bounding box center [327, 375] width 129 height 28
type input "1478.125"
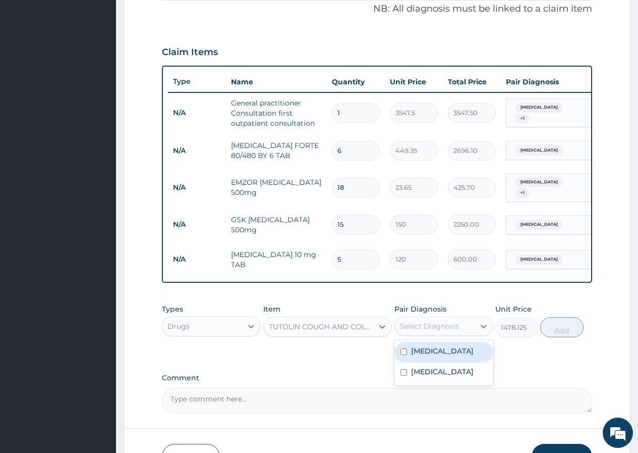
click at [416, 326] on div "Select Diagnosis" at bounding box center [429, 326] width 59 height 10
click at [422, 372] on label "Upper respiratory infection" at bounding box center [442, 371] width 63 height 10
checkbox input "true"
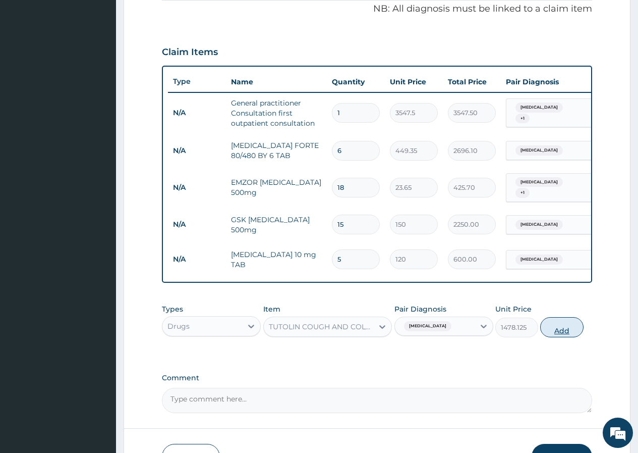
click at [570, 330] on button "Add" at bounding box center [561, 327] width 43 height 20
type input "0"
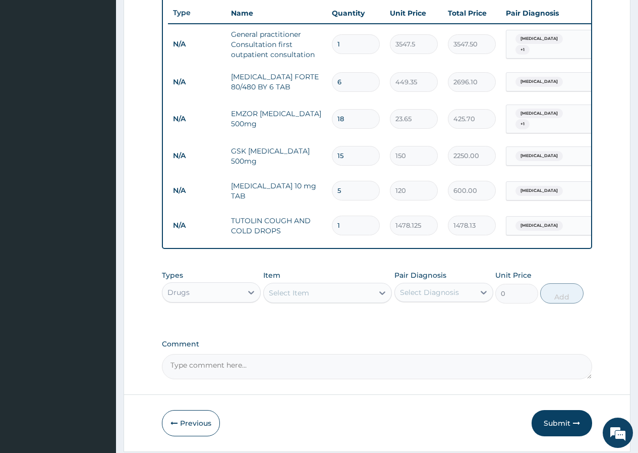
scroll to position [414, 0]
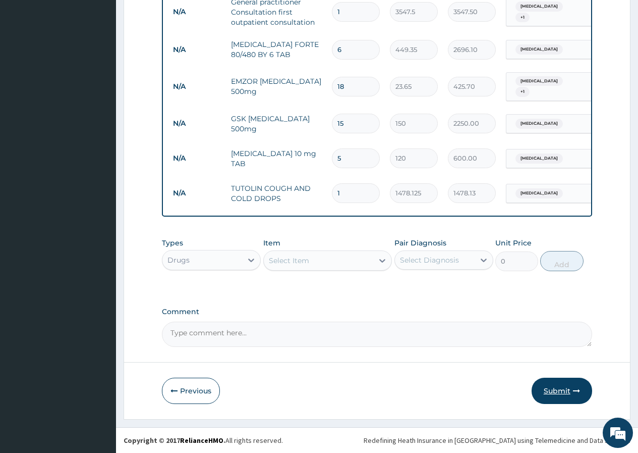
click at [547, 390] on button "Submit" at bounding box center [562, 390] width 61 height 26
